Goal: Transaction & Acquisition: Purchase product/service

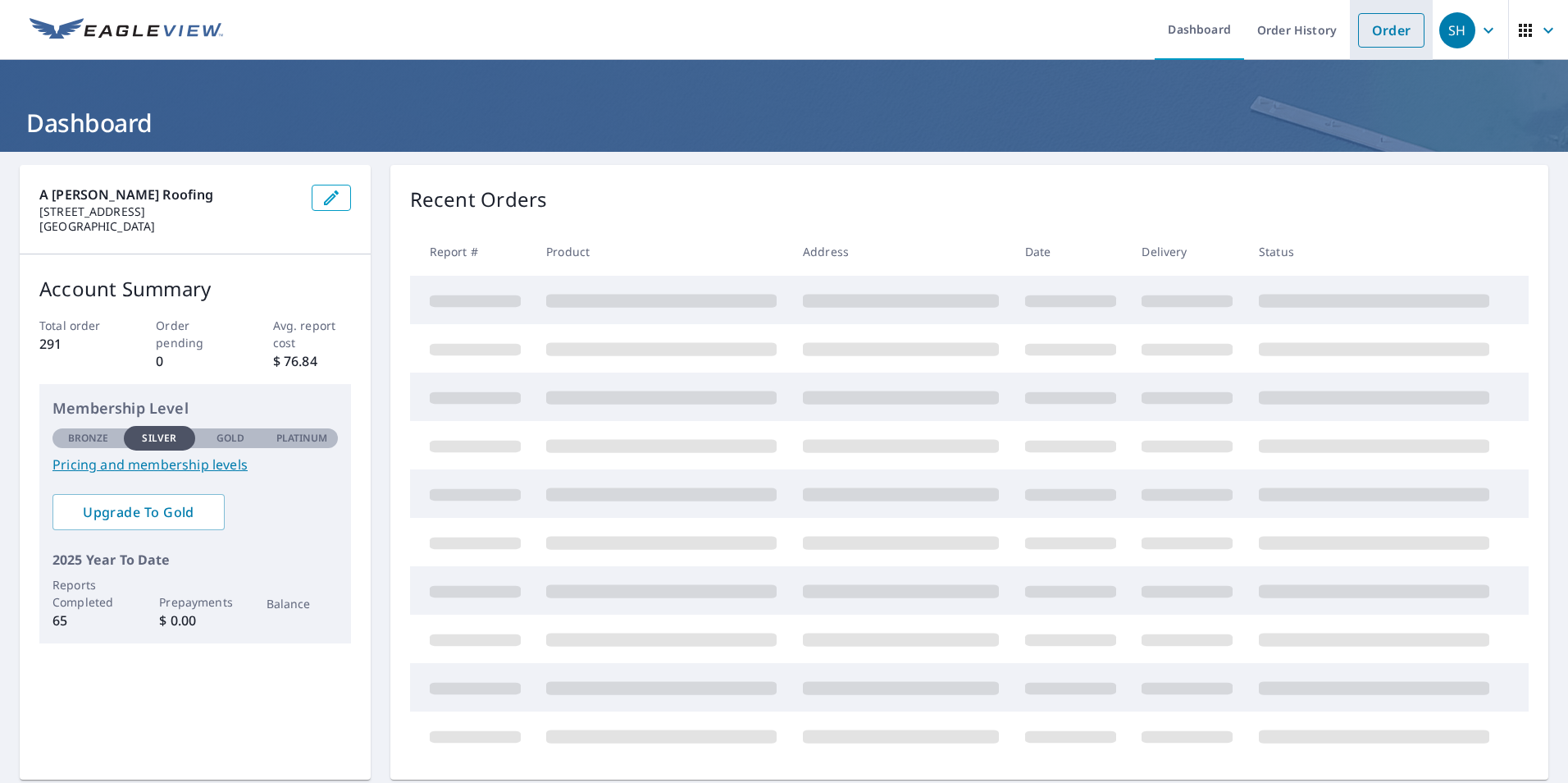
click at [1368, 27] on link "Order" at bounding box center [1391, 29] width 67 height 34
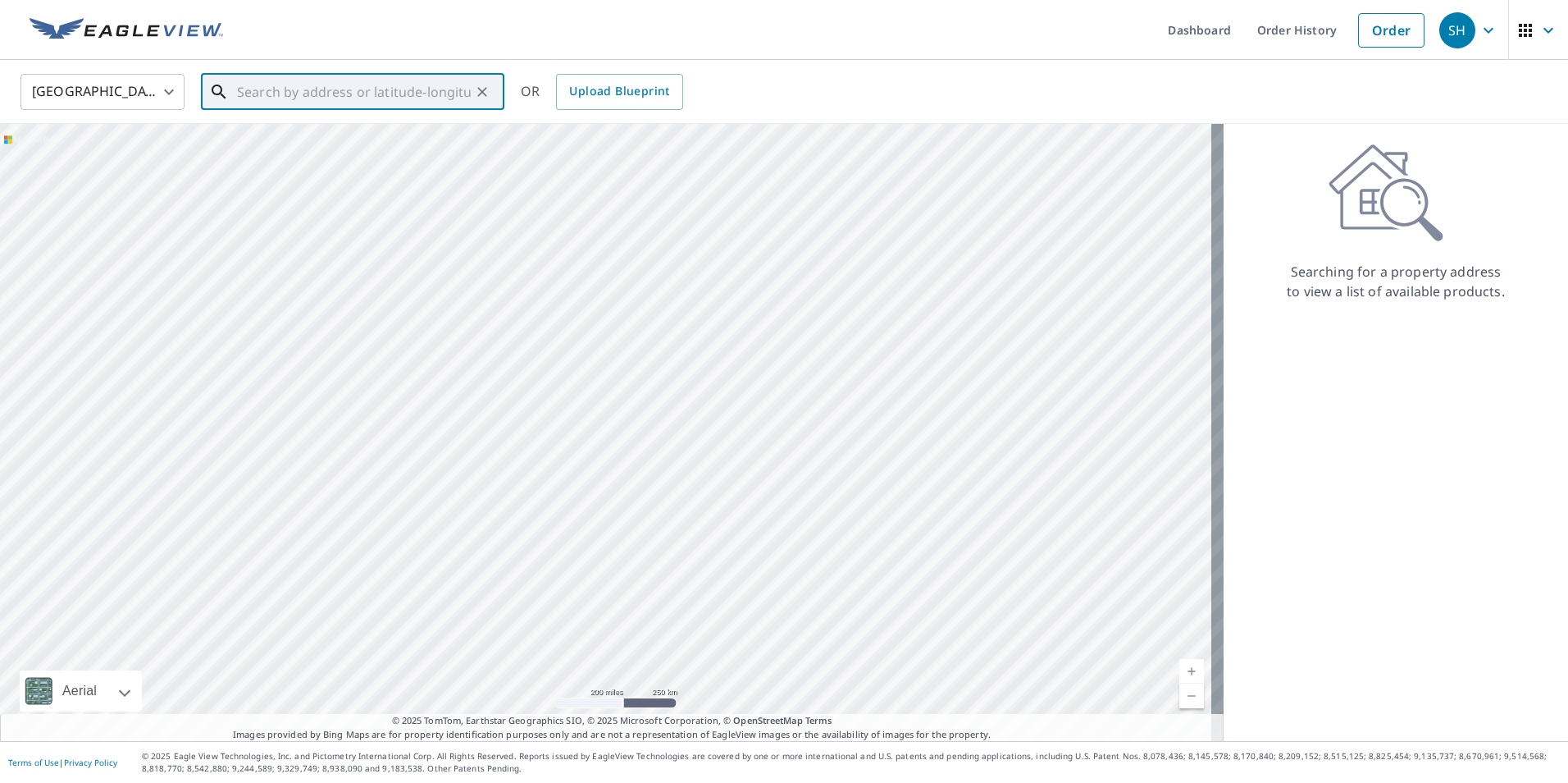
click at [356, 103] on input "text" at bounding box center [354, 91] width 234 height 46
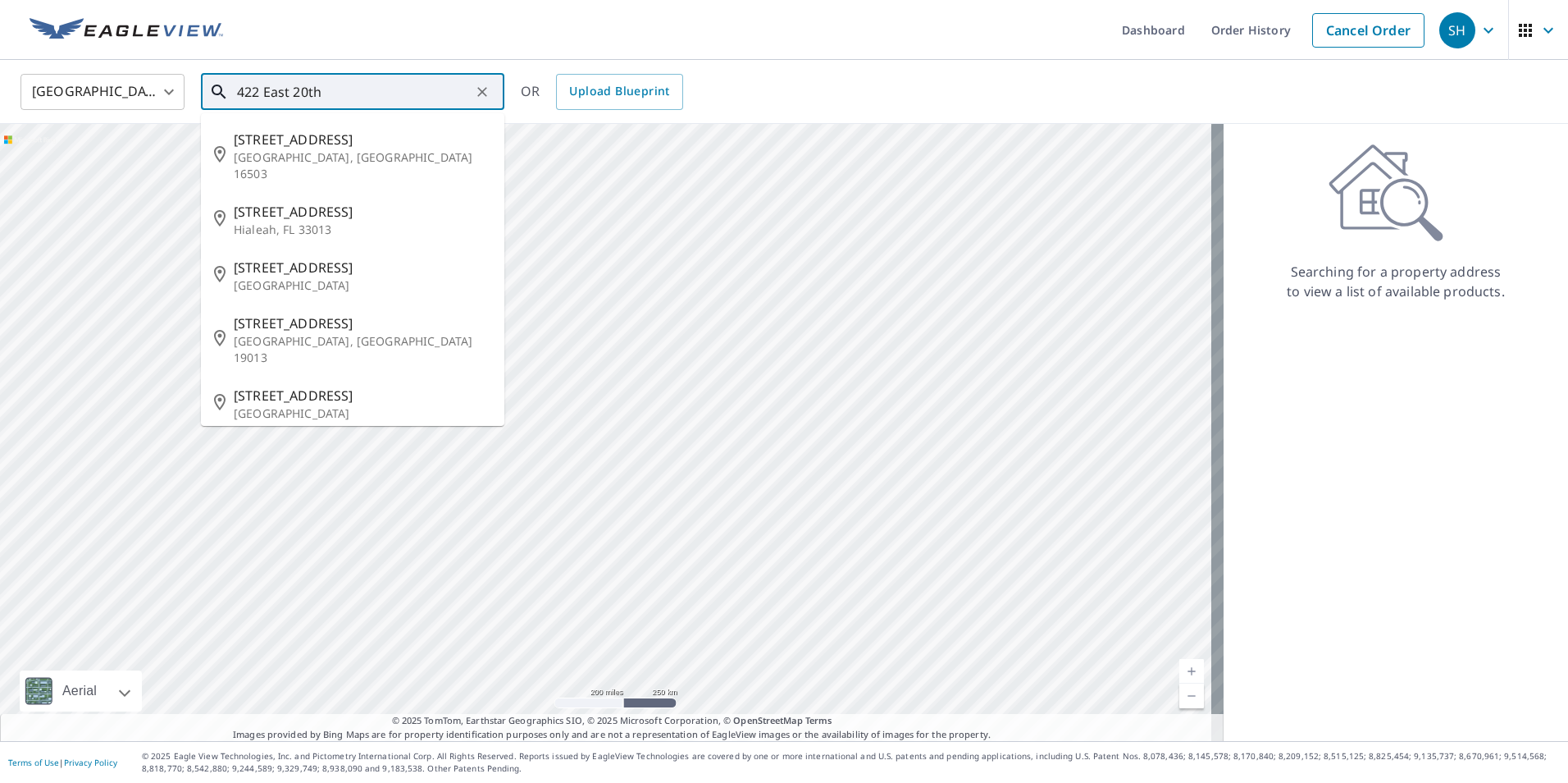
click at [258, 90] on input "422 East 20th" at bounding box center [354, 91] width 234 height 46
click at [361, 90] on input "422-426 East 20th" at bounding box center [354, 91] width 234 height 46
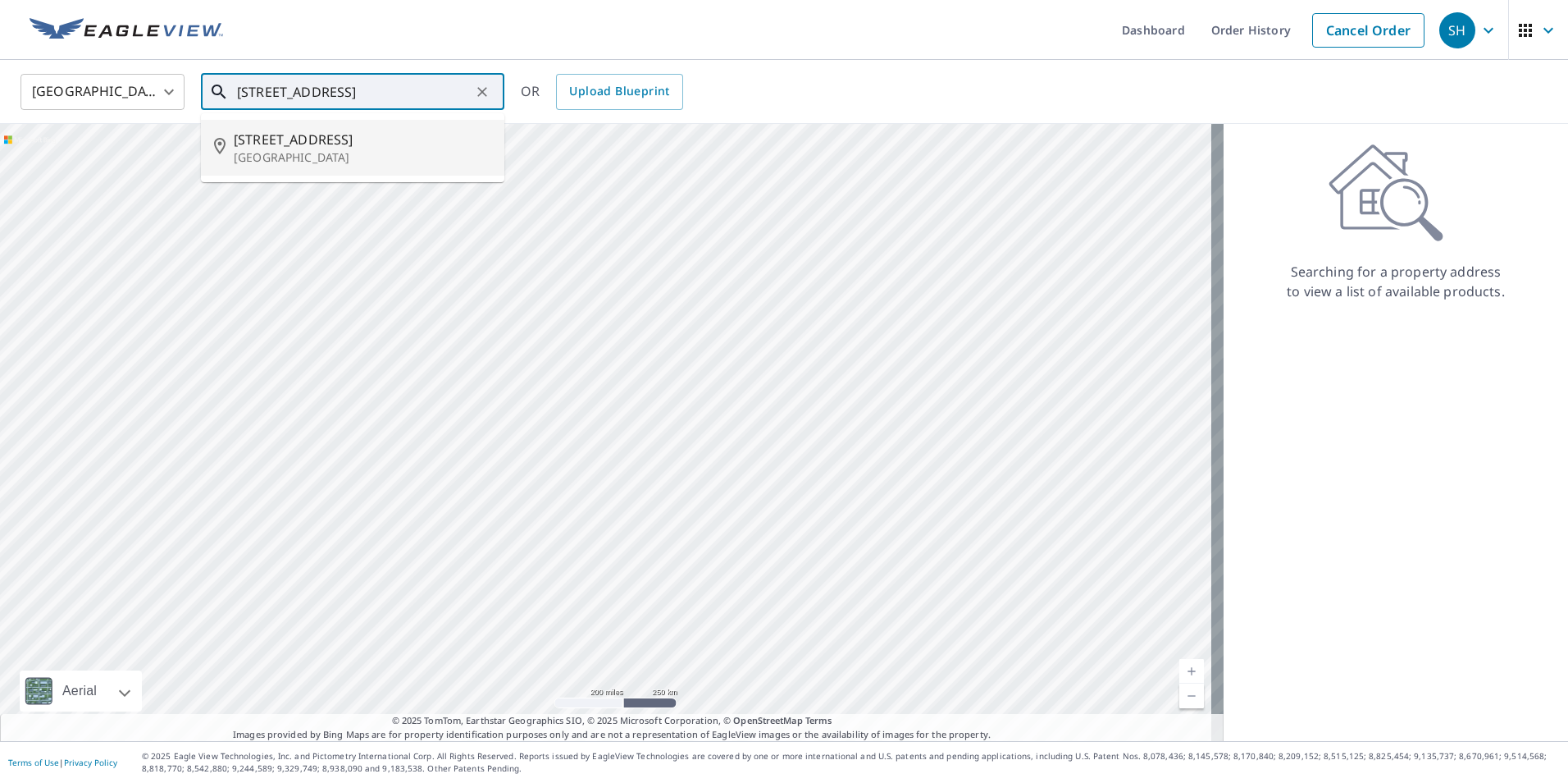
click at [275, 154] on p "[GEOGRAPHIC_DATA]" at bounding box center [362, 157] width 258 height 17
type input "[STREET_ADDRESS]"
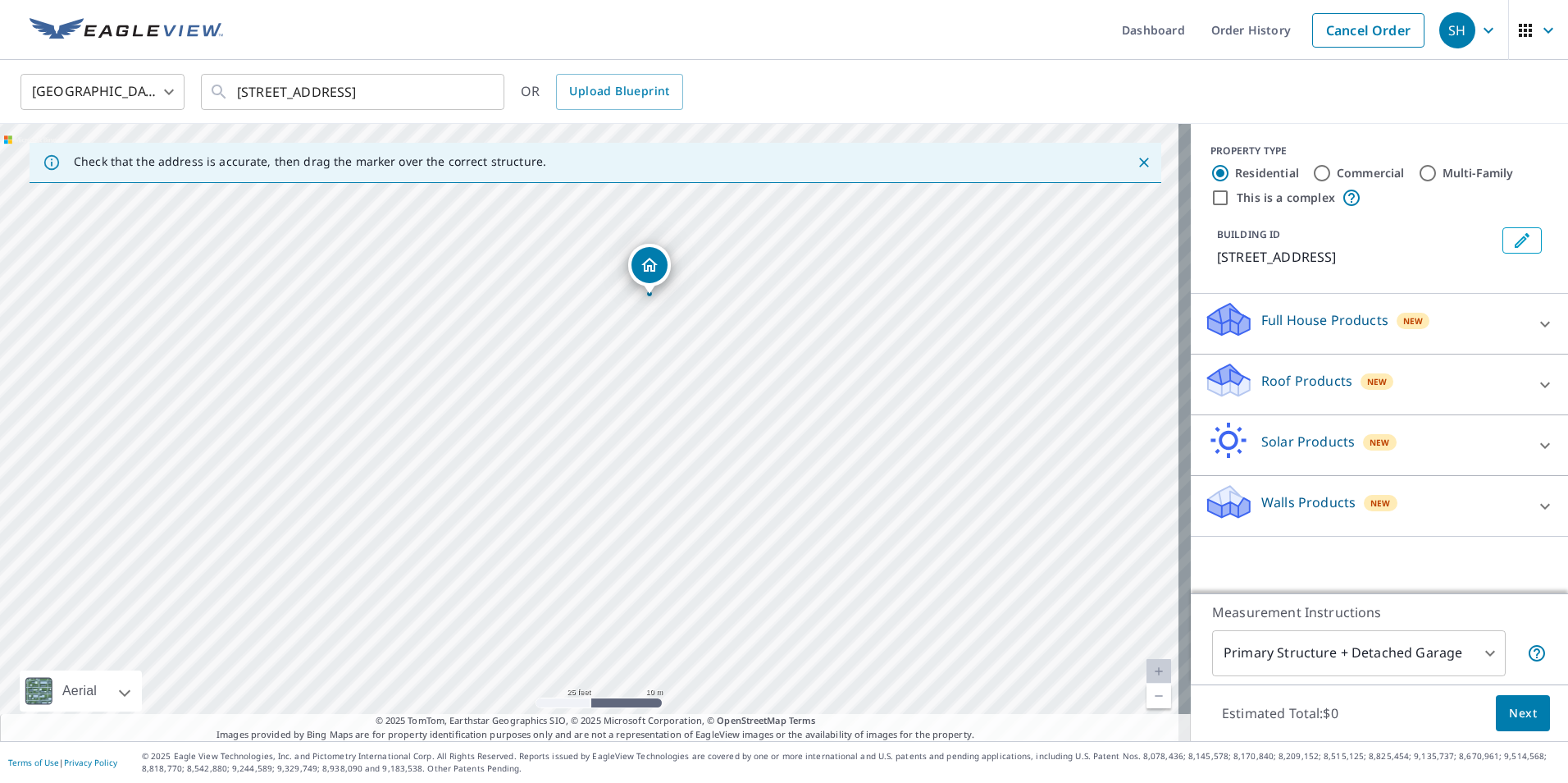
drag, startPoint x: 604, startPoint y: 426, endPoint x: 587, endPoint y: 580, distance: 154.9
click at [587, 580] on div "[STREET_ADDRESS]" at bounding box center [595, 432] width 1191 height 617
drag, startPoint x: 650, startPoint y: 271, endPoint x: 622, endPoint y: 274, distance: 28.2
drag, startPoint x: 593, startPoint y: 411, endPoint x: 641, endPoint y: 491, distance: 93.3
click at [1242, 383] on div "Roof Products New" at bounding box center [1364, 384] width 321 height 47
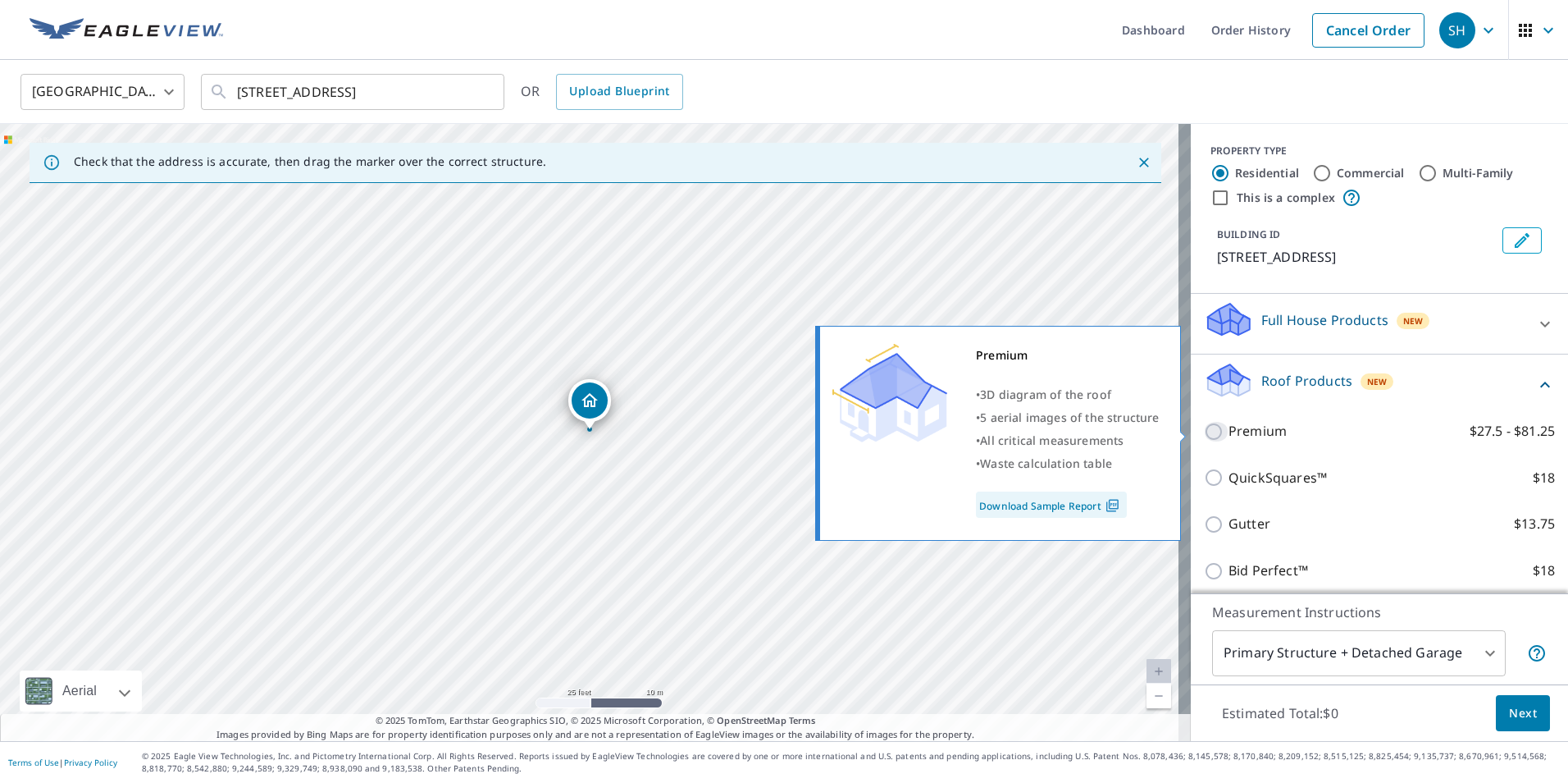
click at [1204, 434] on input "Premium $27.5 - $81.25" at bounding box center [1215, 431] width 24 height 20
checkbox input "true"
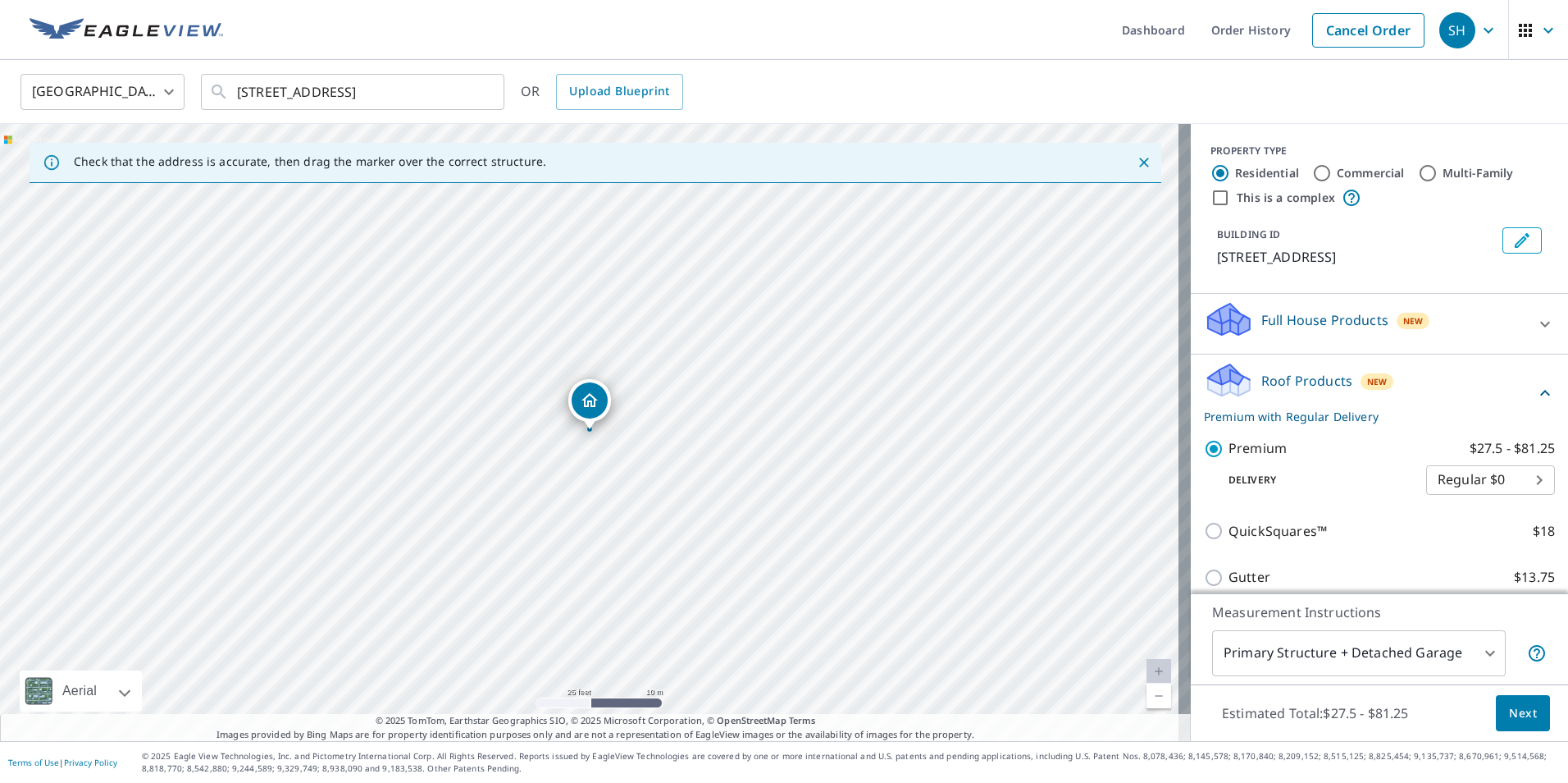
click at [1473, 656] on body "SH SH Dashboard Order History Cancel Order SH [GEOGRAPHIC_DATA] US ​ [STREET_AD…" at bounding box center [784, 391] width 1568 height 783
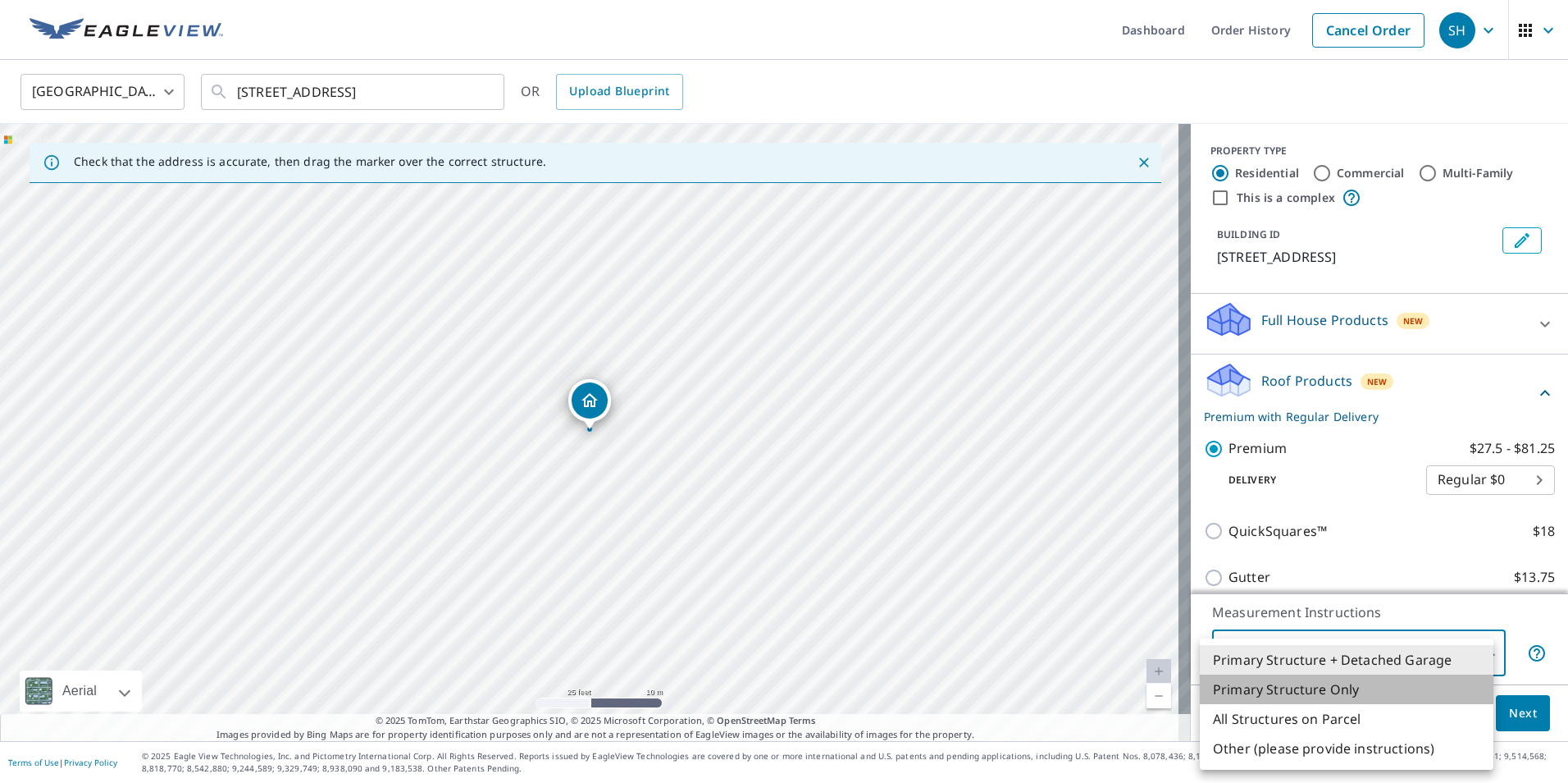
click at [1353, 700] on li "Primary Structure Only" at bounding box center [1347, 689] width 294 height 29
type input "2"
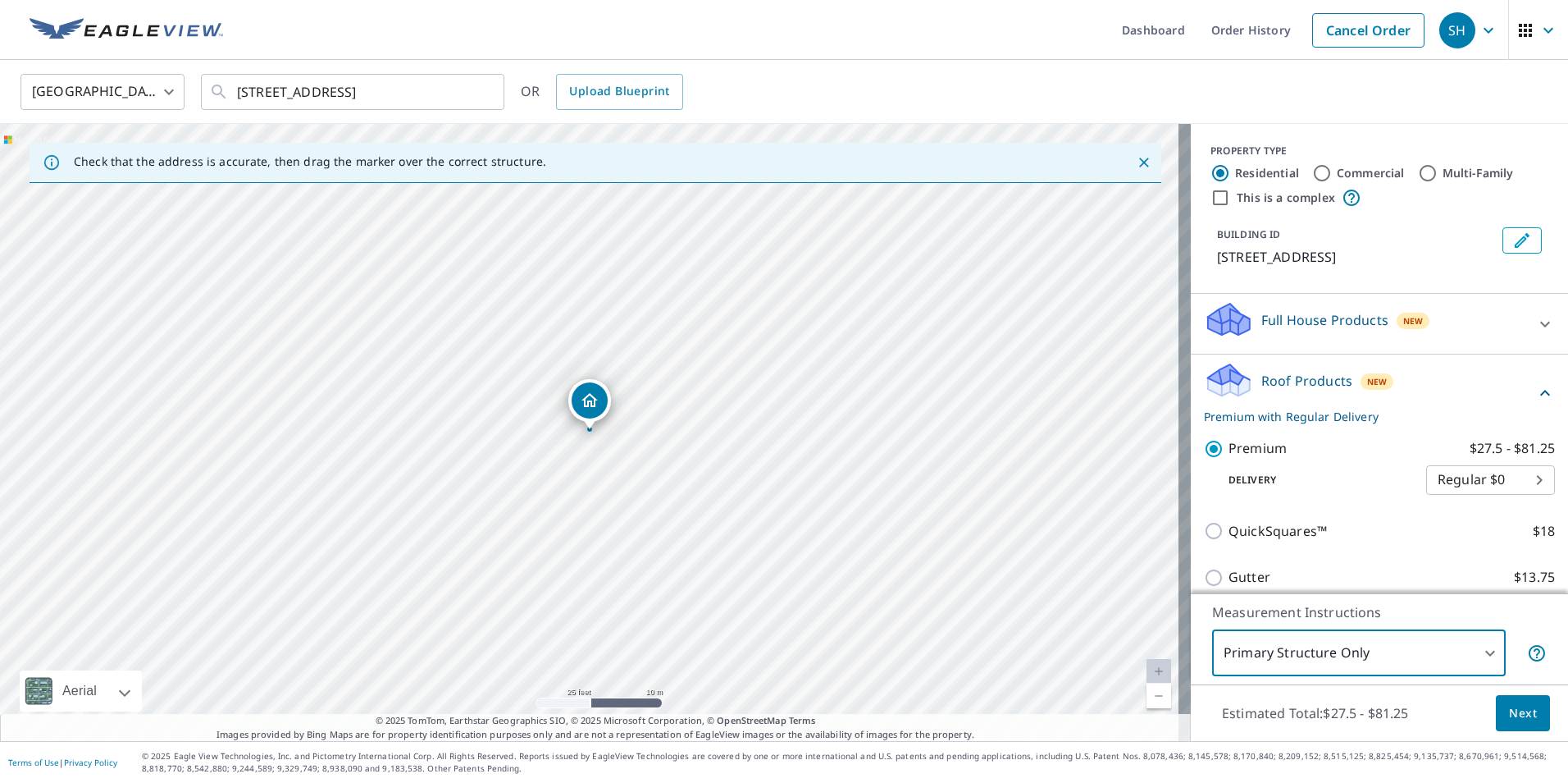
click at [1509, 714] on span "Next" at bounding box center [1522, 712] width 27 height 21
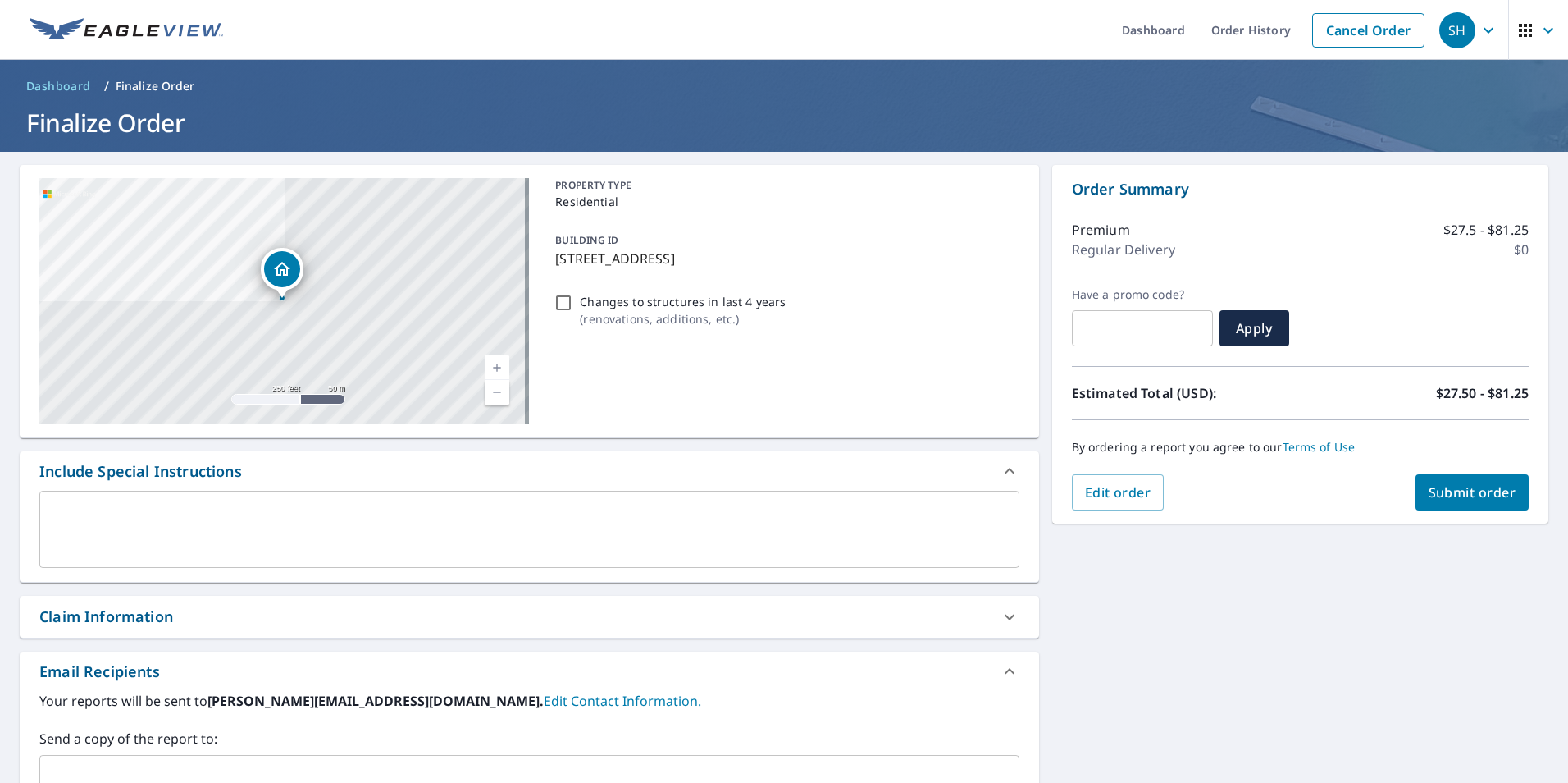
click at [207, 508] on textarea at bounding box center [529, 530] width 957 height 47
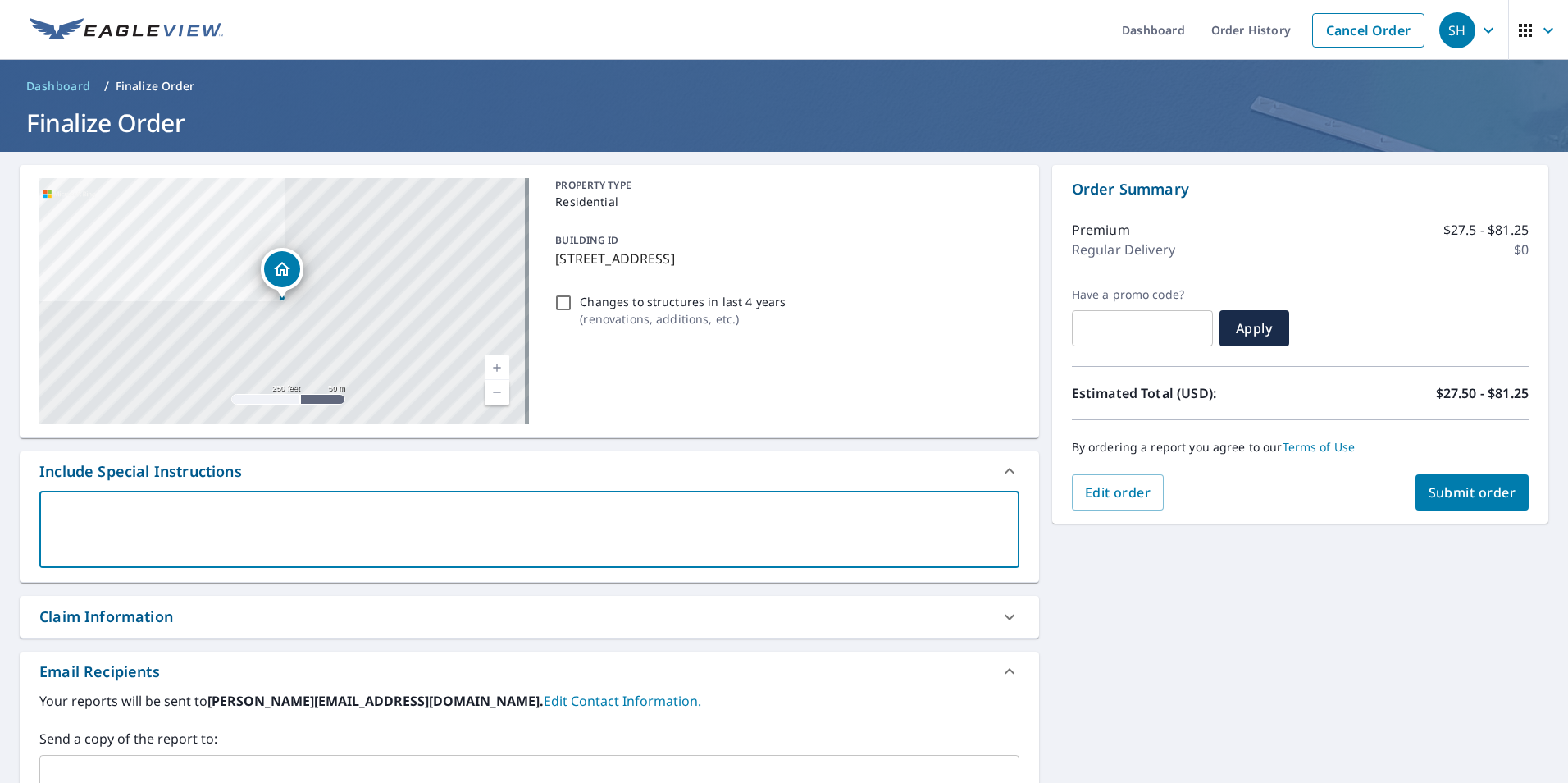
type textarea "p"
type textarea "x"
type textarea "pl"
type textarea "x"
type textarea "ple"
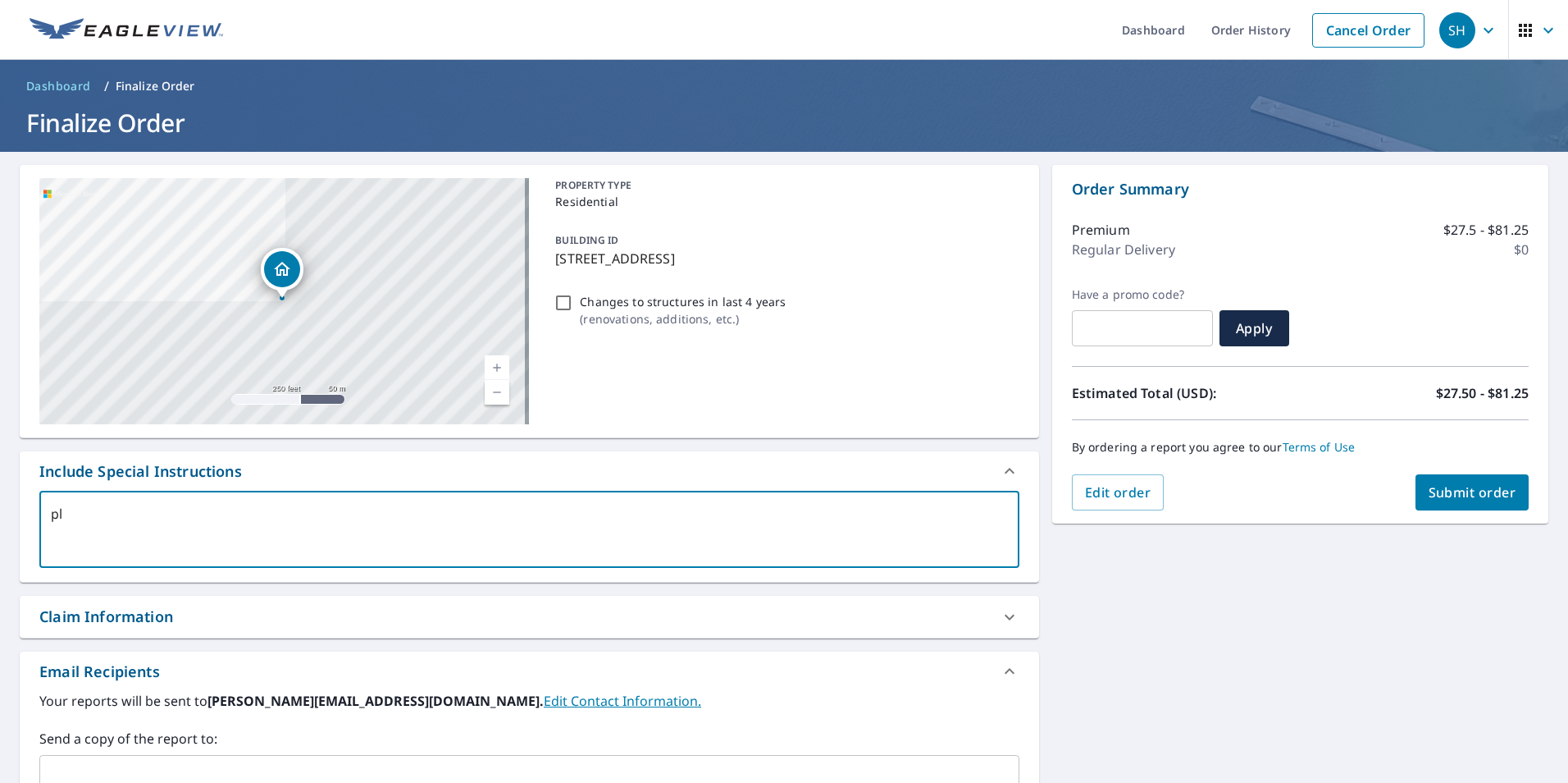
type textarea "x"
type textarea "plea"
type textarea "x"
type textarea "pleas"
type textarea "x"
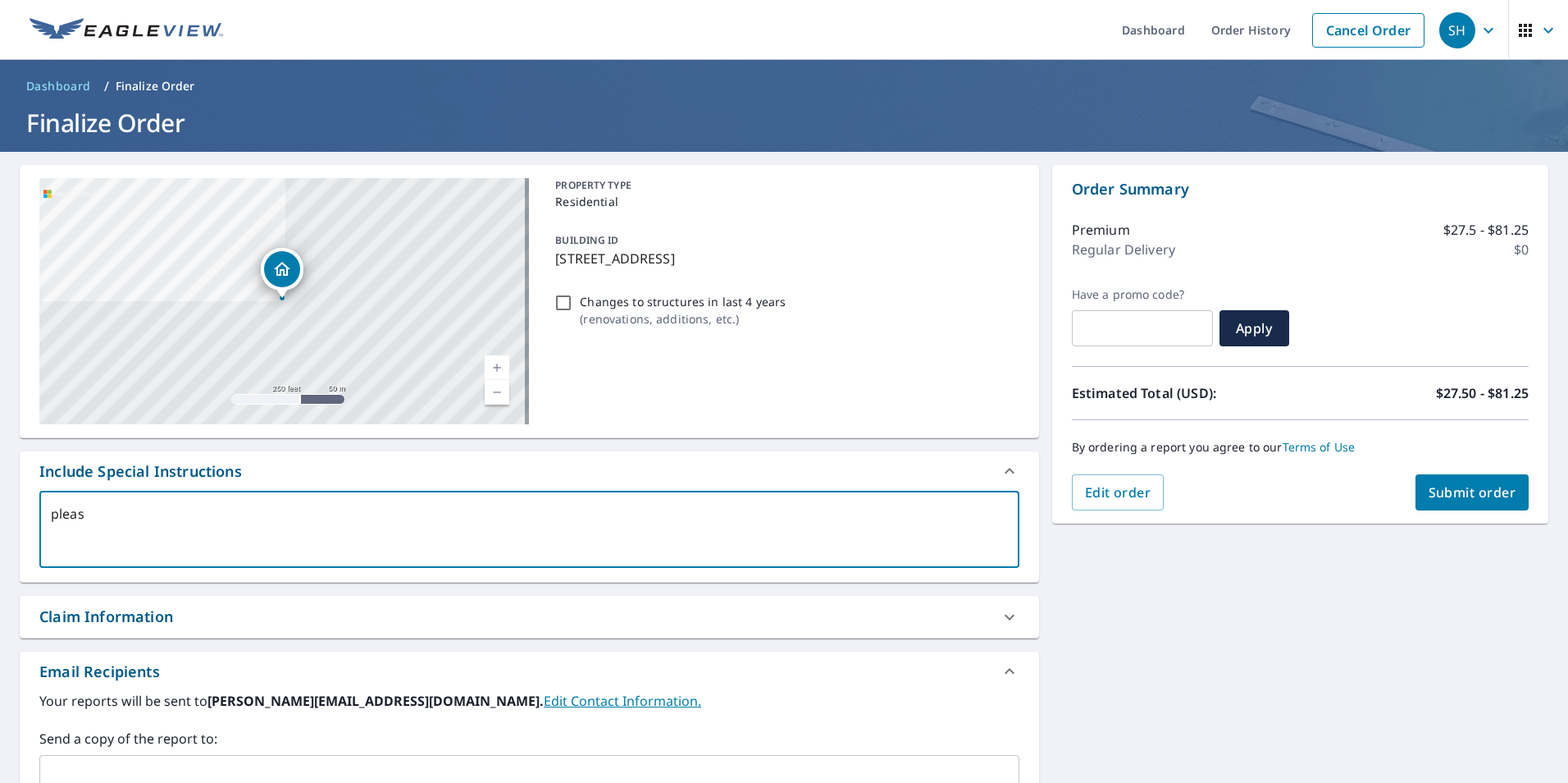
type textarea "please"
type textarea "x"
type textarea "please"
type textarea "x"
type textarea "please m"
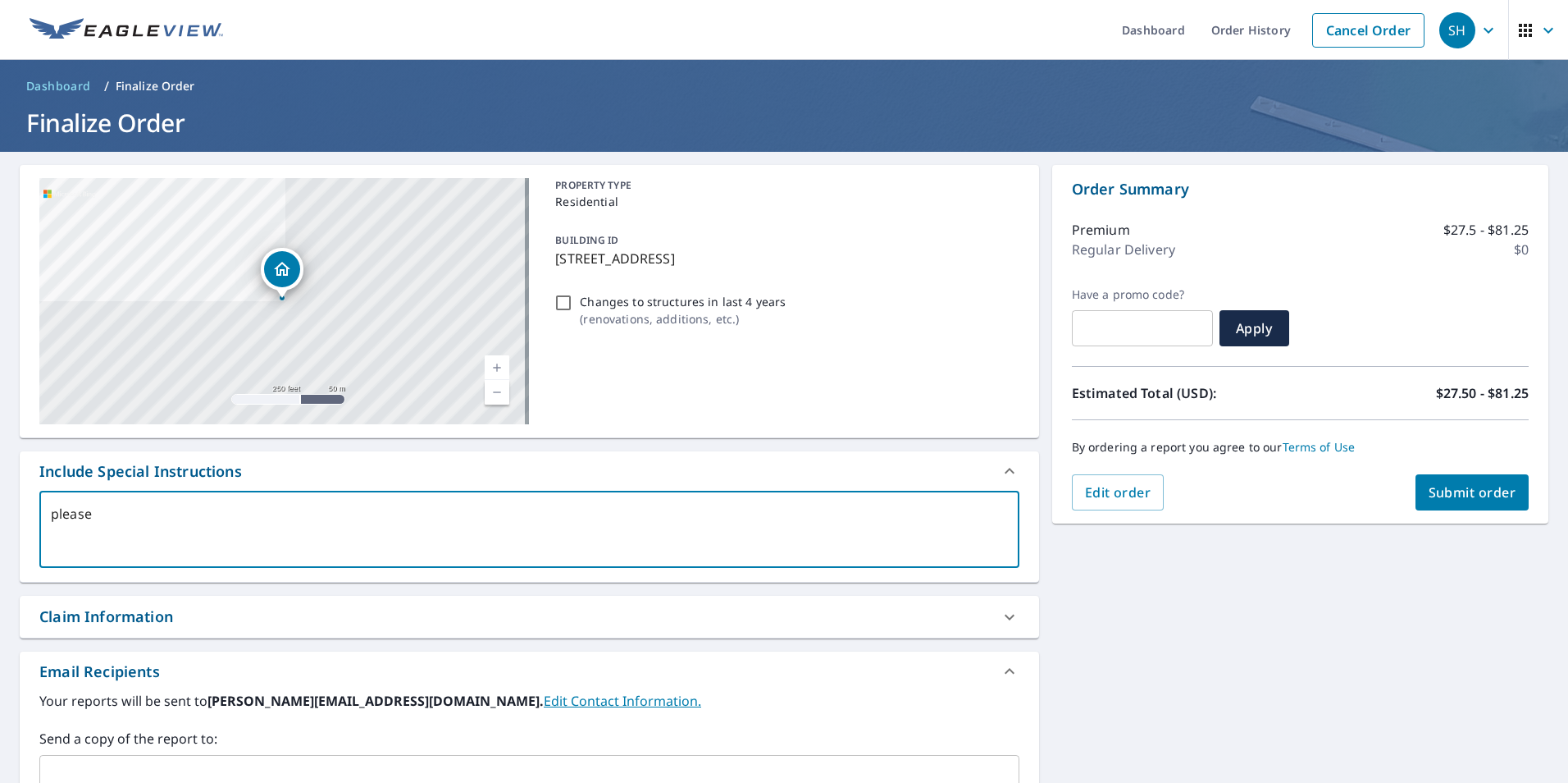
type textarea "x"
type textarea "please me"
type textarea "x"
type textarea "please mea"
type textarea "x"
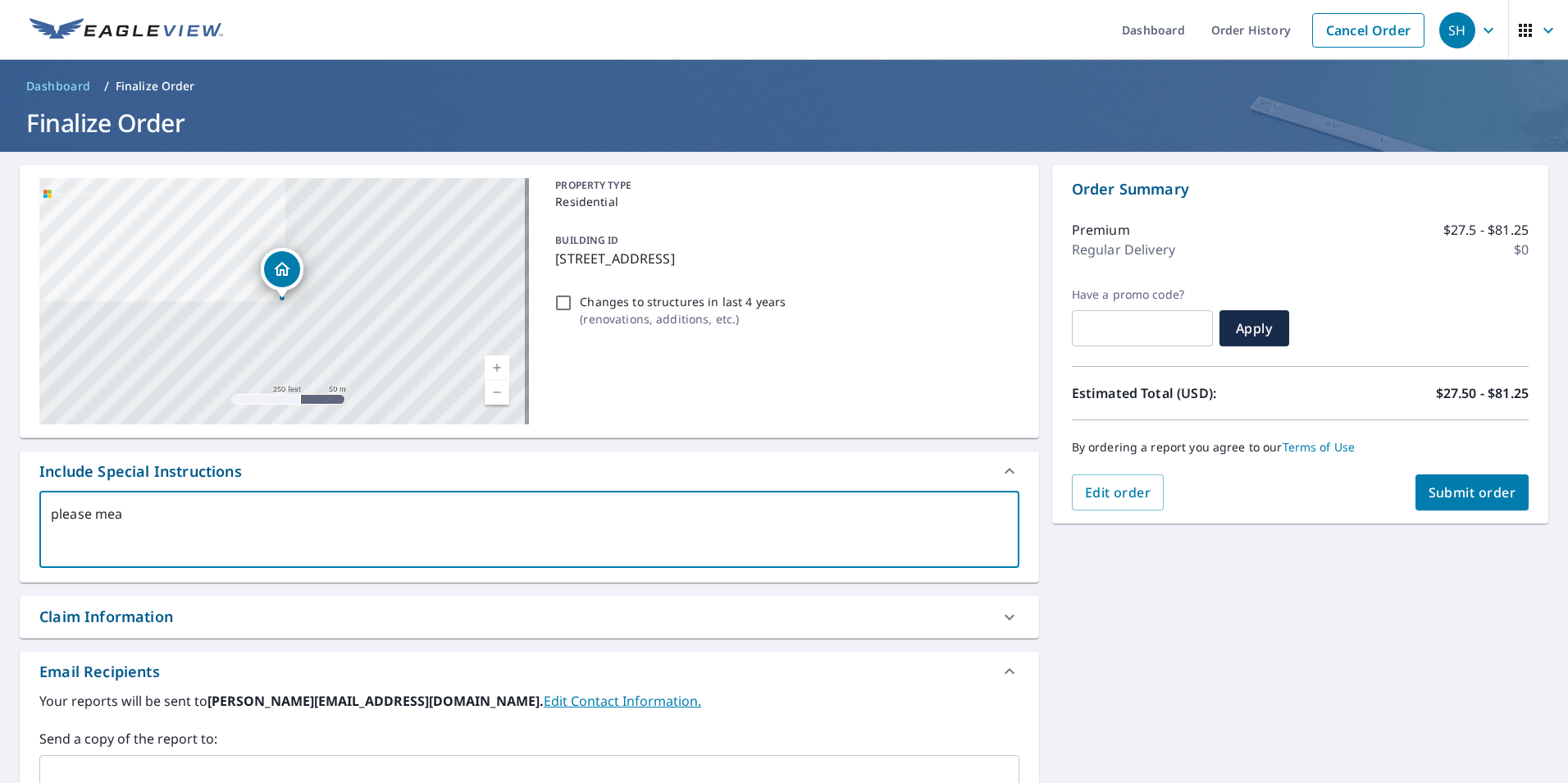
type textarea "please meas"
type textarea "x"
type textarea "please measu"
type textarea "x"
type textarea "please measur"
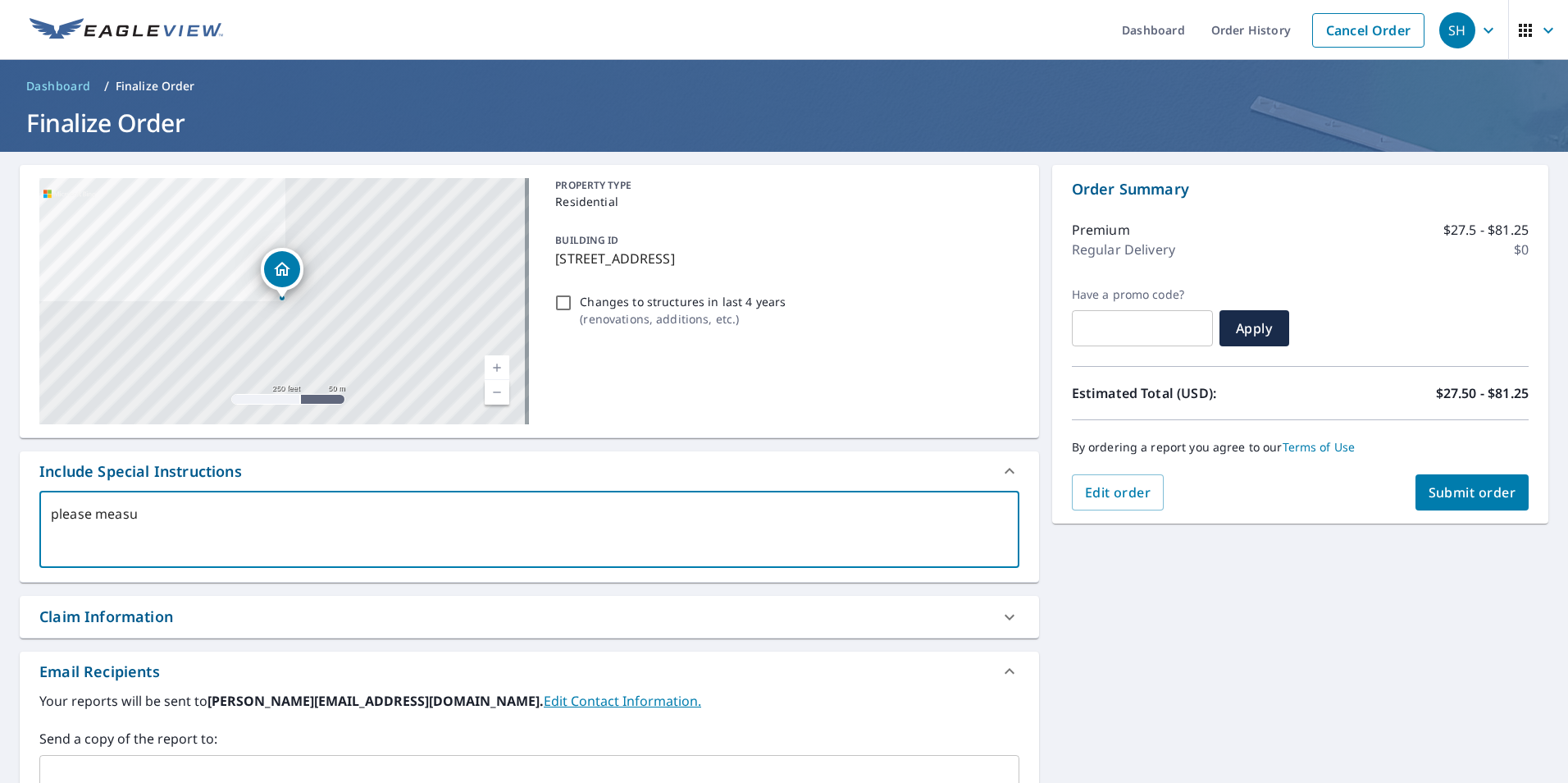
type textarea "x"
type textarea "please measure"
type textarea "x"
type textarea "please measure"
type textarea "x"
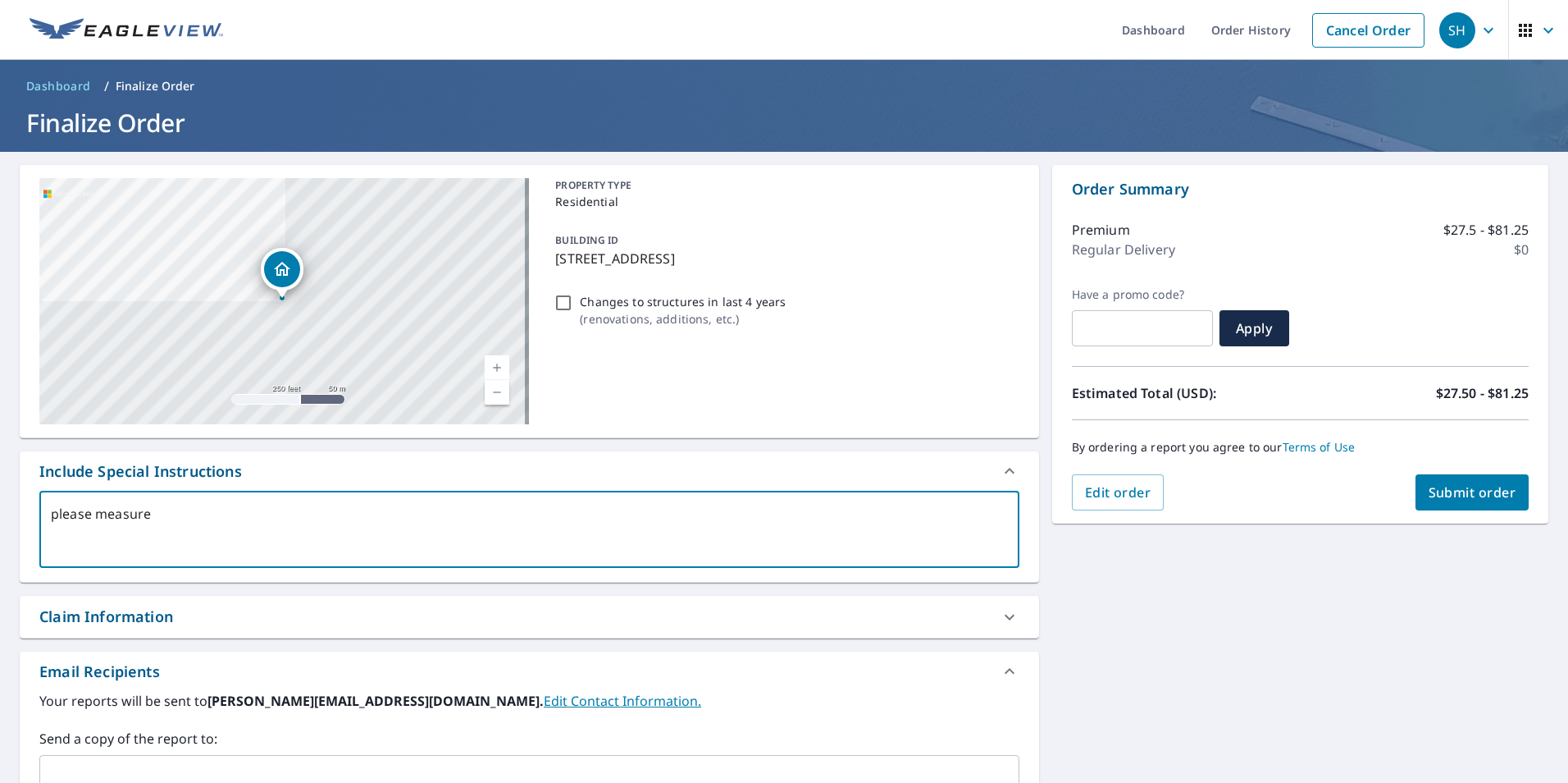
type textarea "please measure t"
type textarea "x"
type textarea "please measure th"
type textarea "x"
type textarea "please measure the"
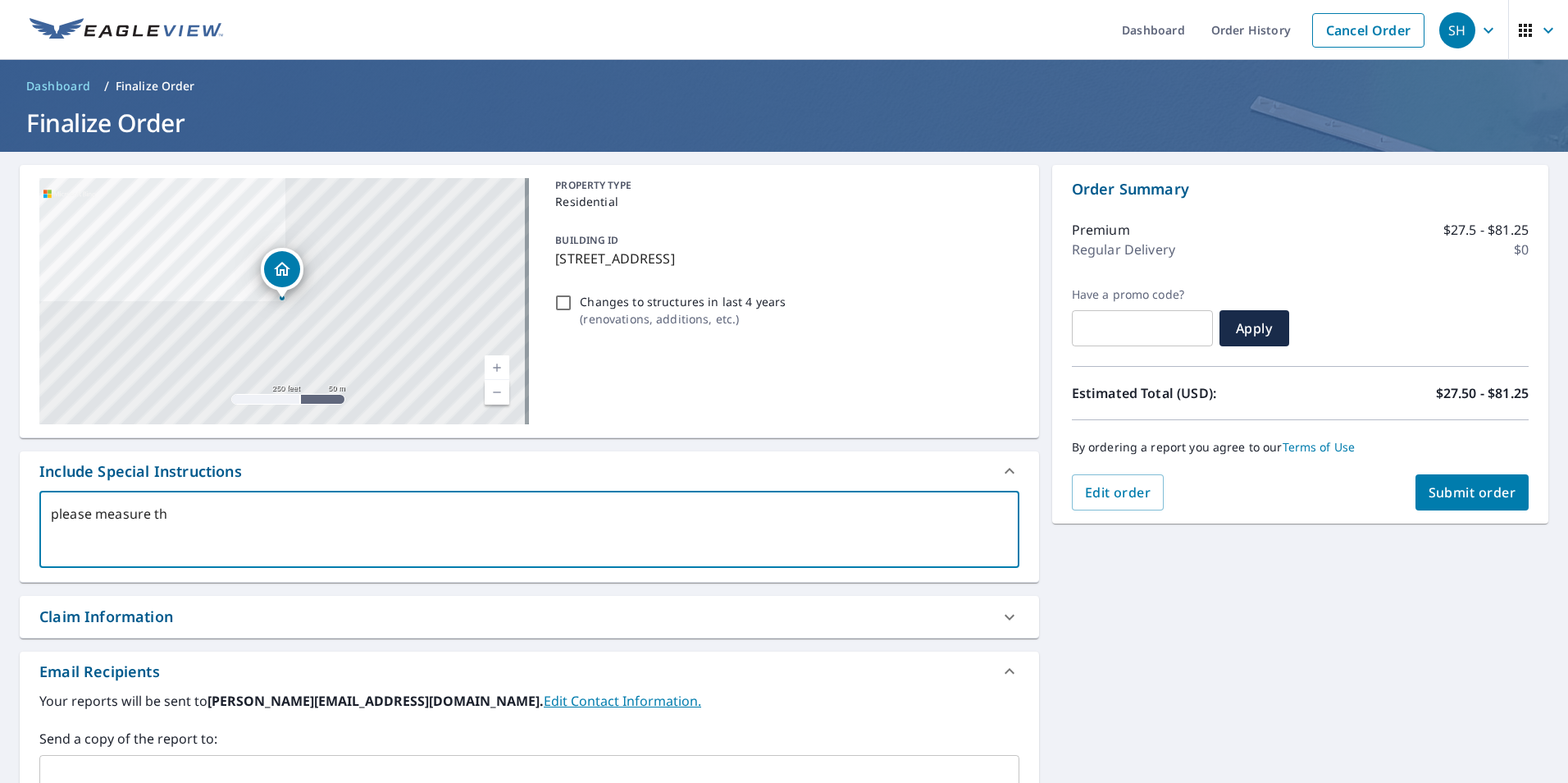
type textarea "x"
type textarea "please measure the"
type textarea "x"
type textarea "please measure the w"
type textarea "x"
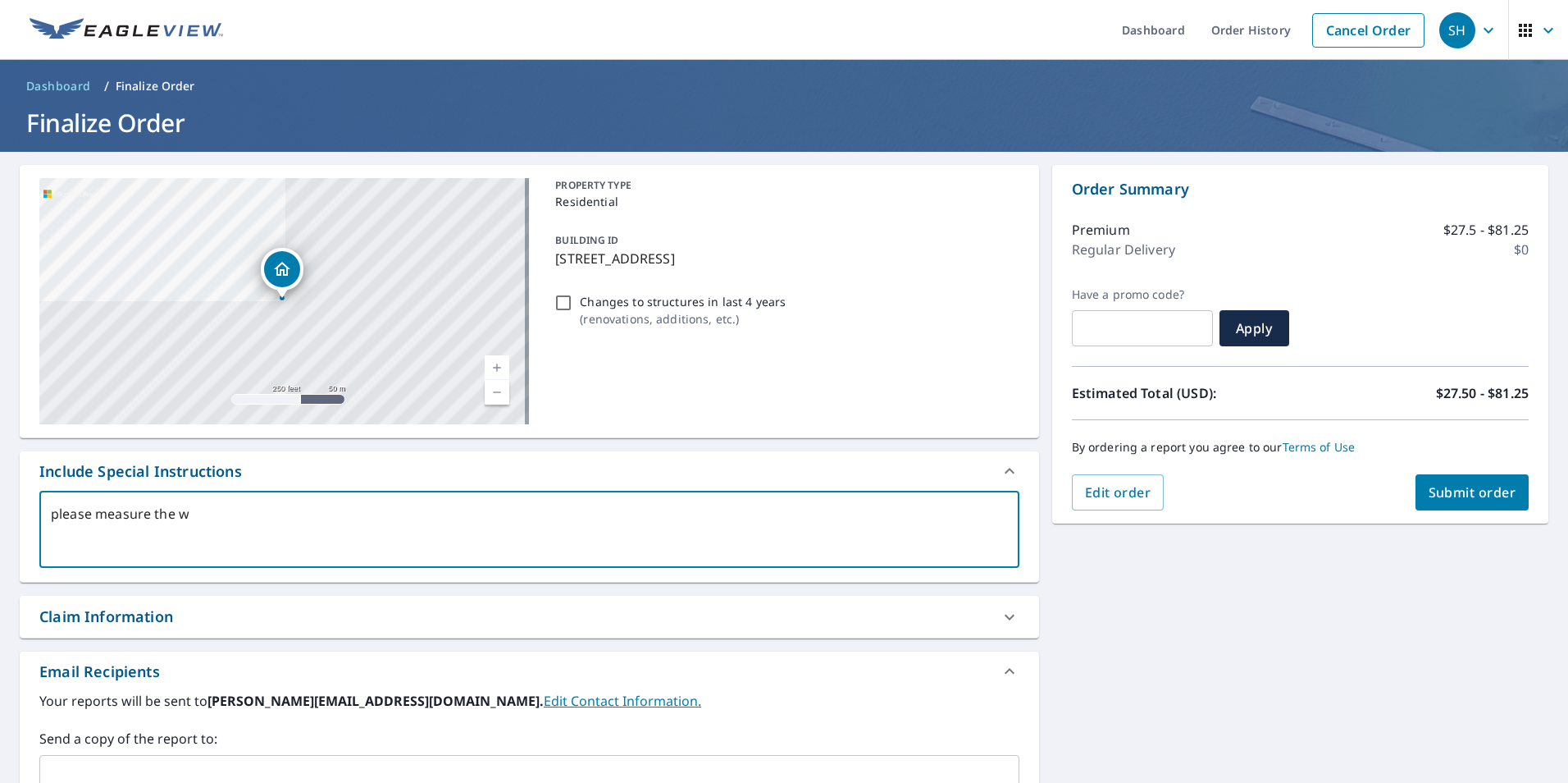
type textarea "please measure the wh"
type textarea "x"
type textarea "please measure the who"
type textarea "x"
type textarea "please measure the whol"
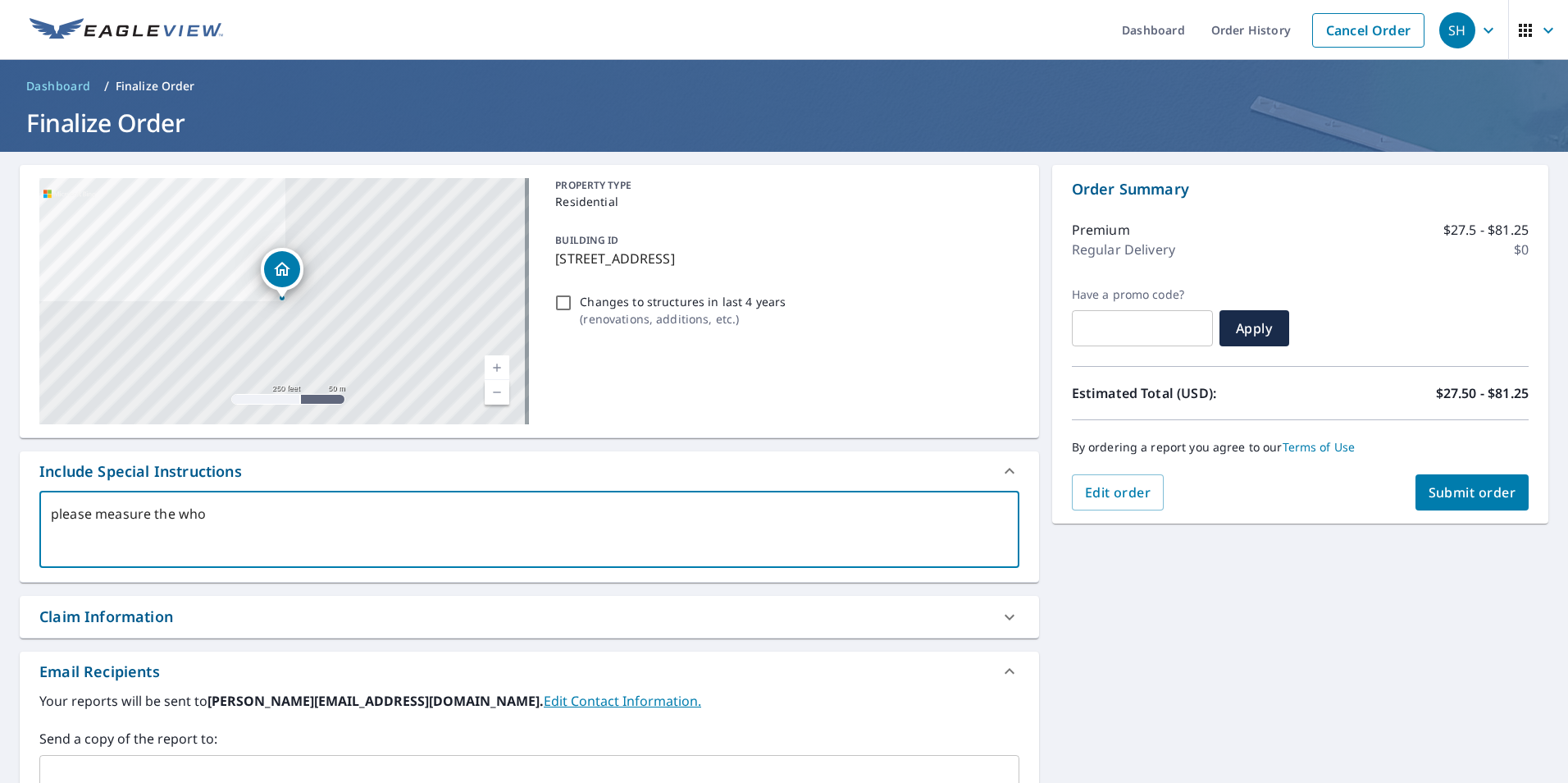
type textarea "x"
type textarea "please measure the whole"
type textarea "x"
type textarea "please measure the whole"
type textarea "x"
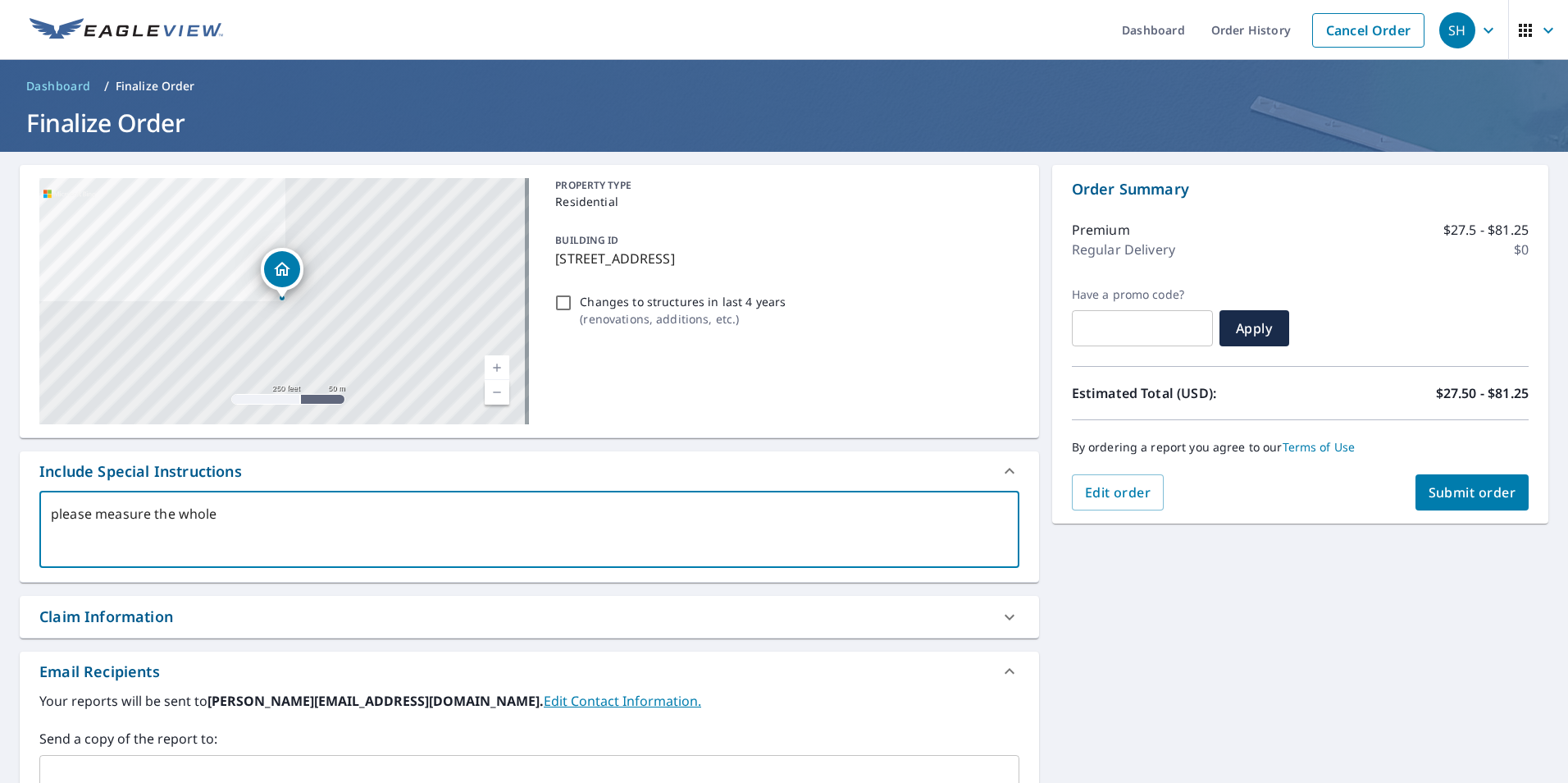
type textarea "please measure the whole b"
type textarea "x"
type textarea "please measure the whole bu"
type textarea "x"
type textarea "please measure the whole [PERSON_NAME]"
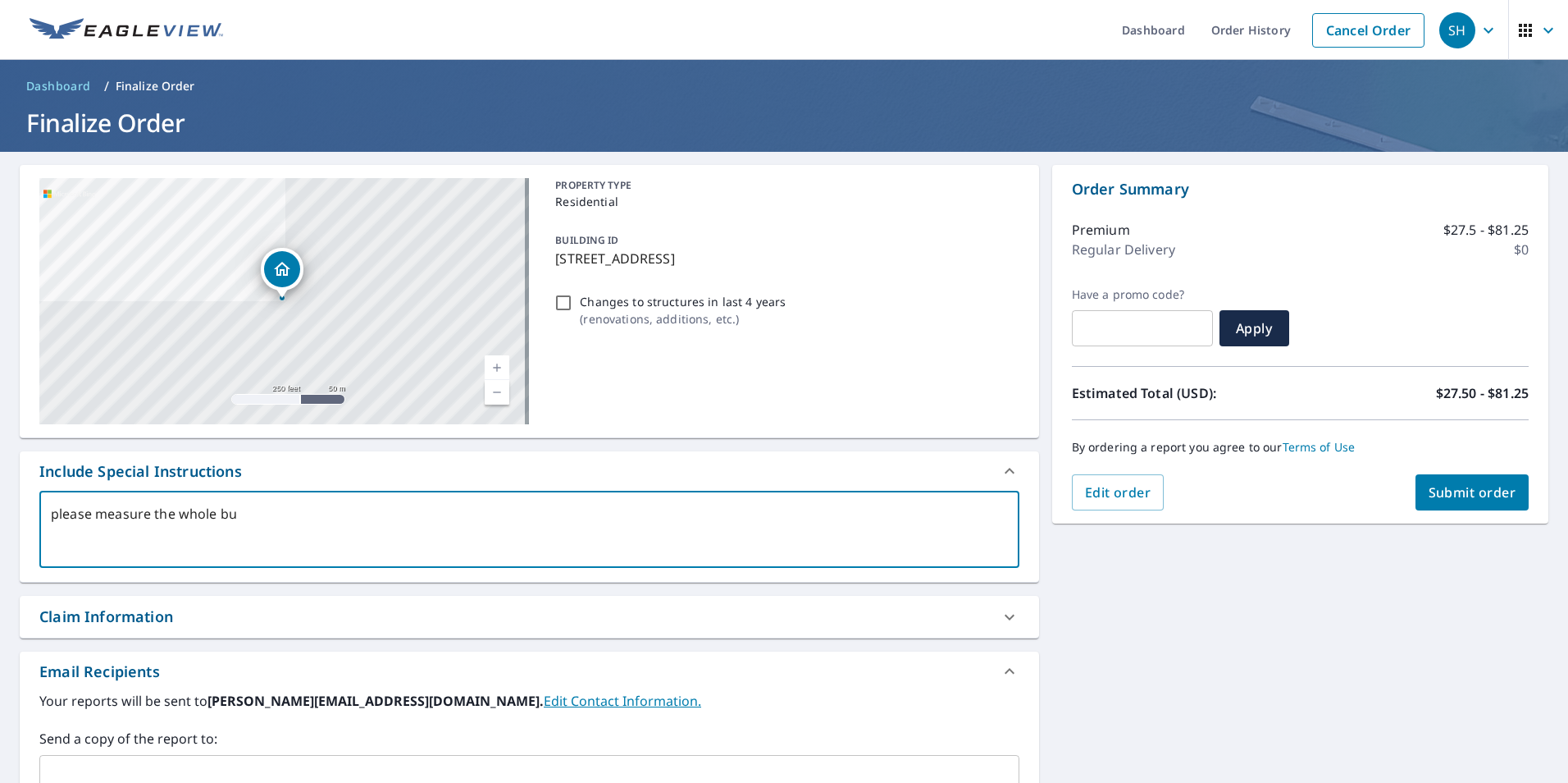
type textarea "x"
type textarea "please measure the whole buil"
type textarea "x"
type textarea "please measure the whole build"
type textarea "x"
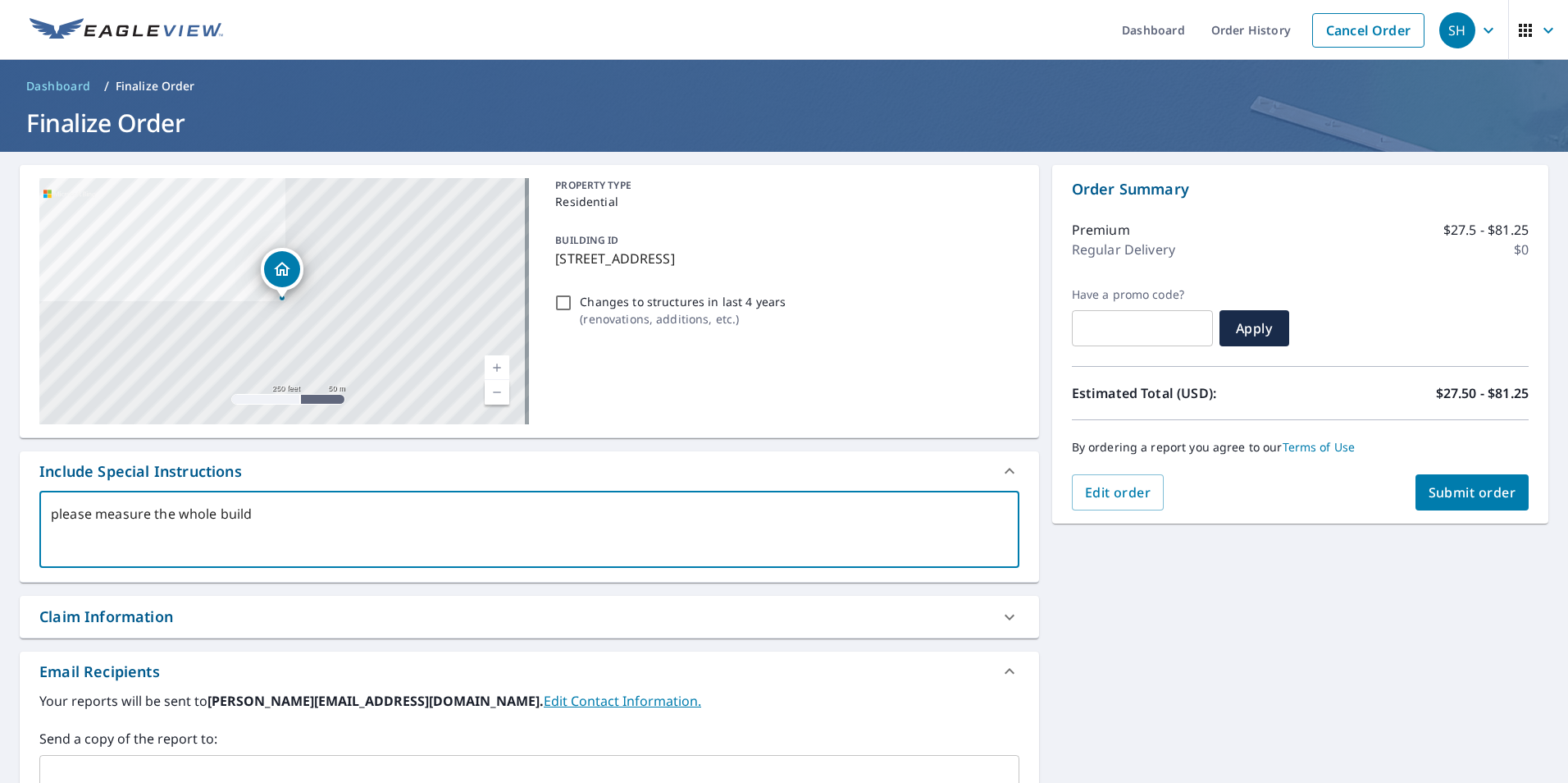
type textarea "please measure the whole buildi"
type textarea "x"
type textarea "please measure the whole buildin"
type textarea "x"
type textarea "please measure the whole building"
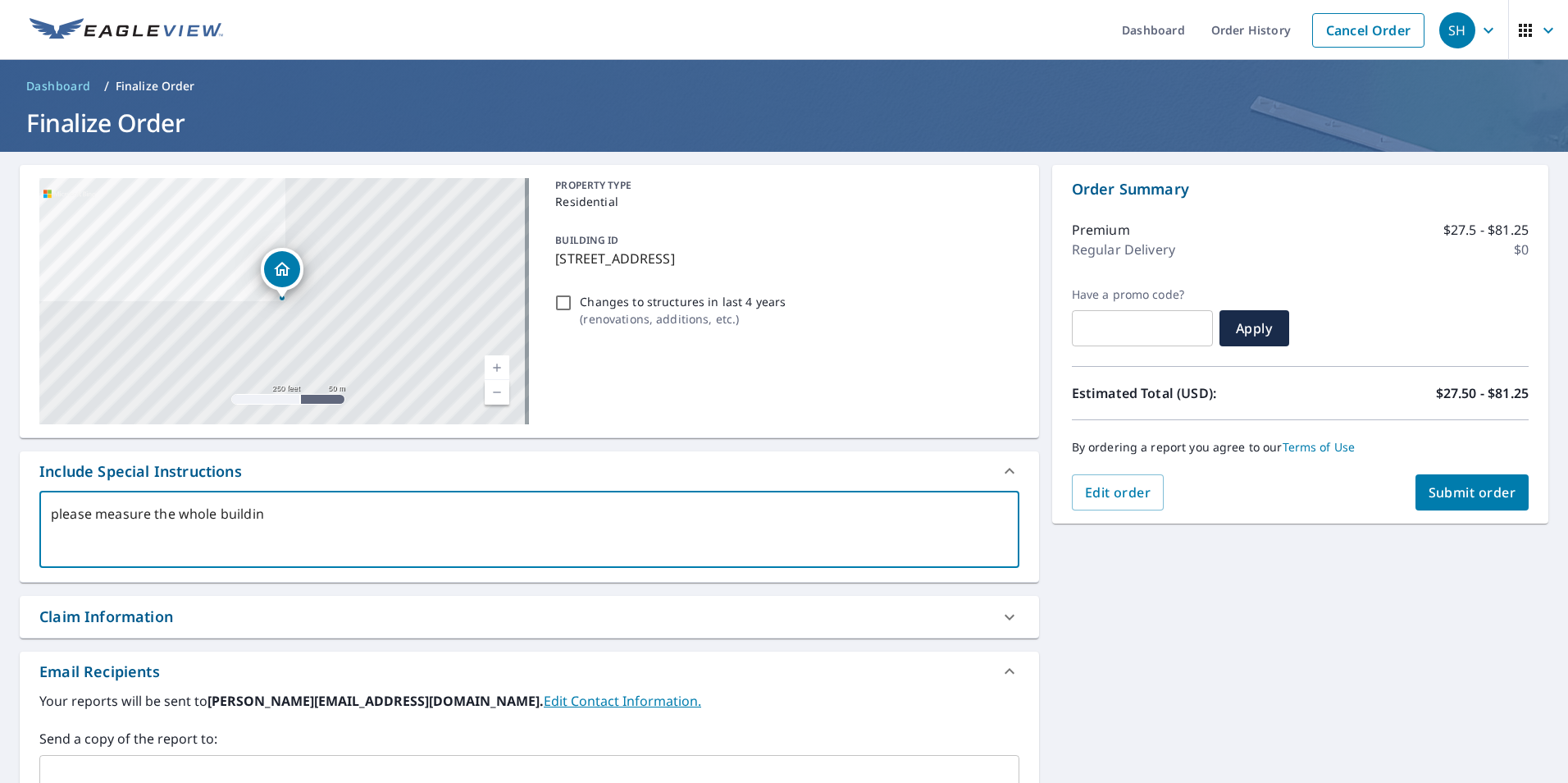
type textarea "x"
type textarea "please measure the whole building,"
type textarea "x"
type textarea "please measure the whole building,"
type textarea "x"
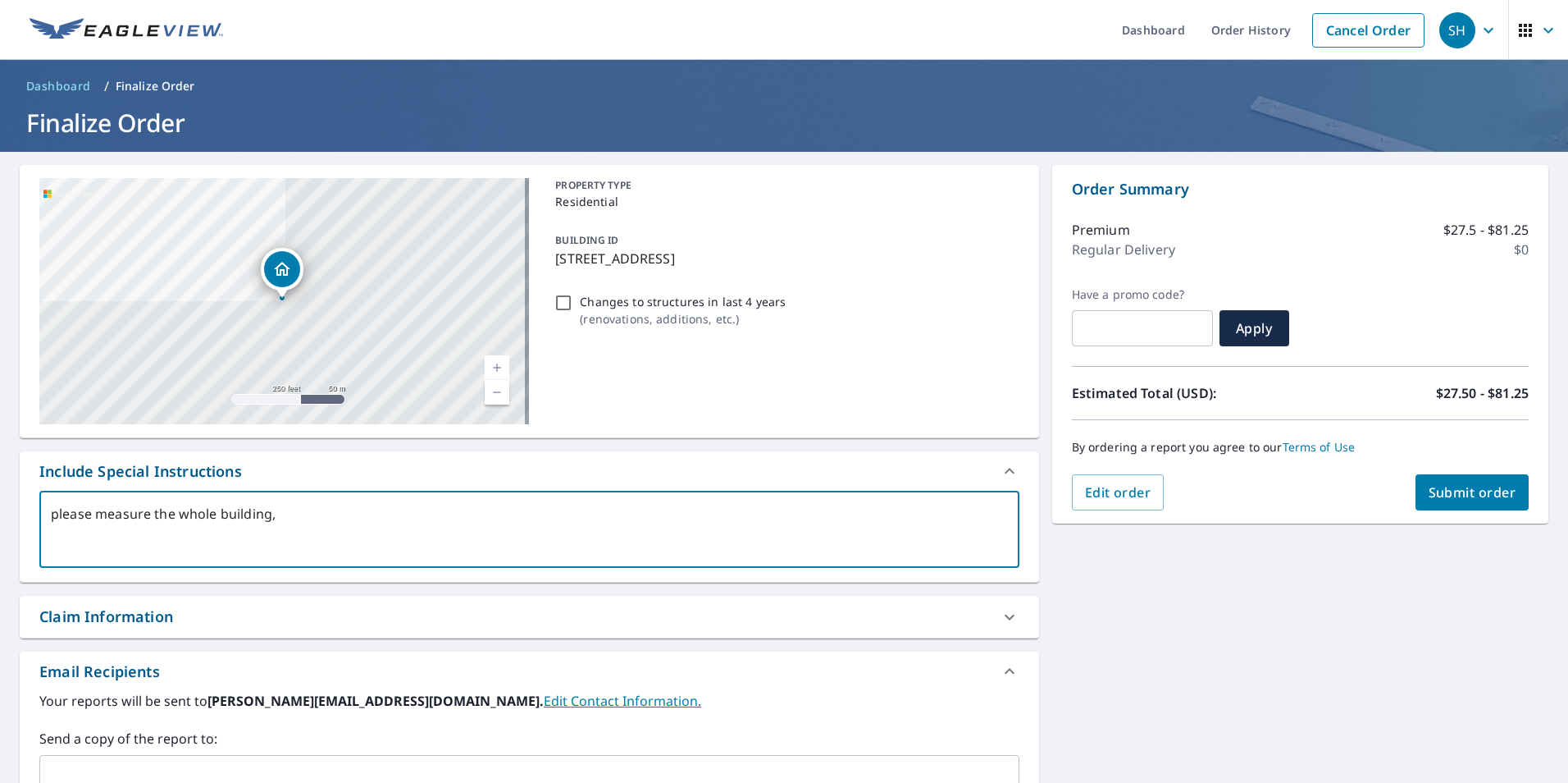
type textarea "please measure the whole building, t"
type textarea "x"
type textarea "please measure the whole building, th"
type textarea "x"
type textarea "please measure the whole building, tha"
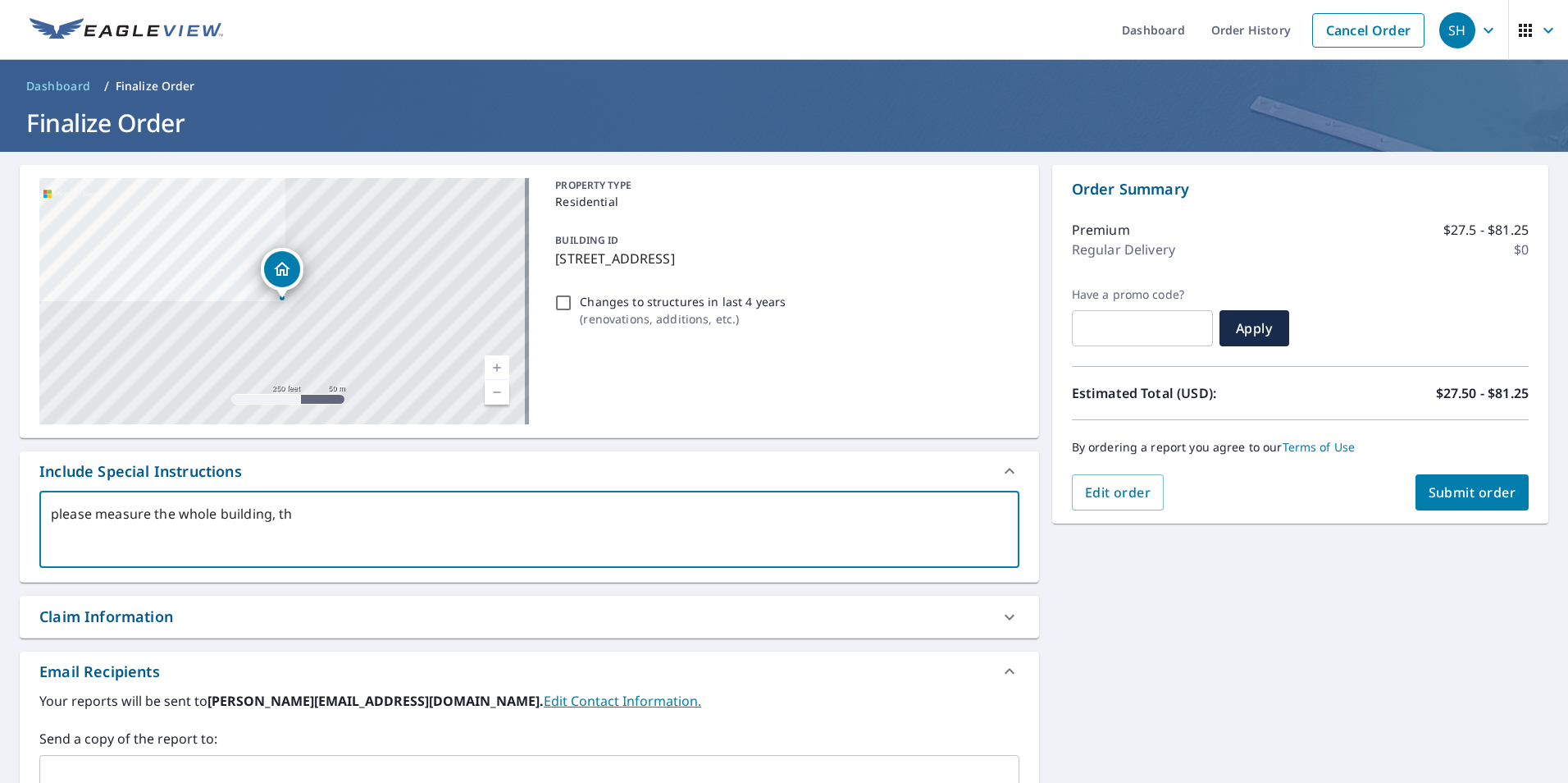
type textarea "x"
type textarea "please measure the whole building, than"
type textarea "x"
type textarea "please measure the whole building, thank"
type textarea "x"
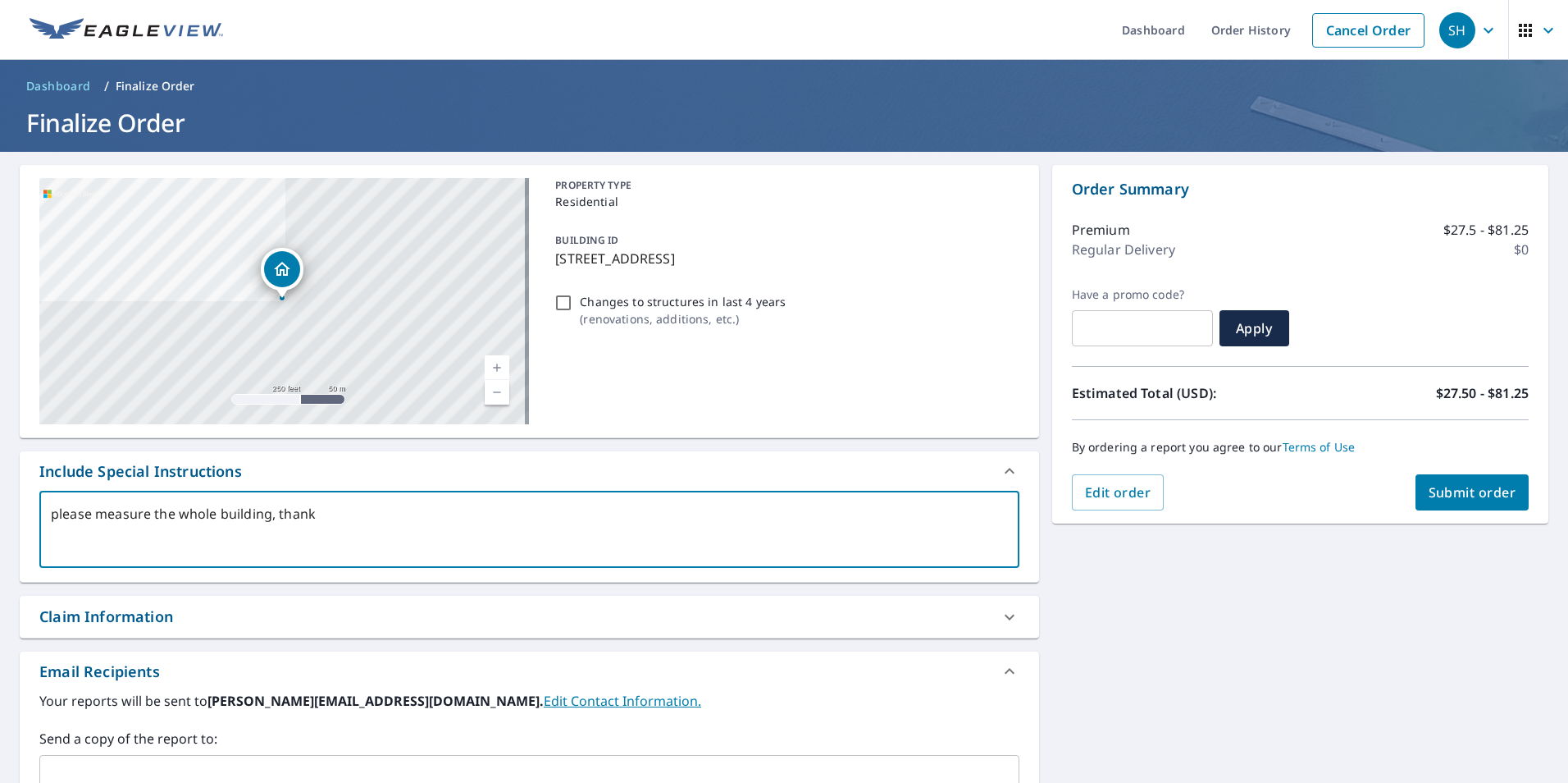
type textarea "please measure the whole building, thanks"
type textarea "x"
type textarea "please measure the whole building, thanks"
click at [1454, 502] on button "Submit order" at bounding box center [1472, 492] width 114 height 36
type textarea "x"
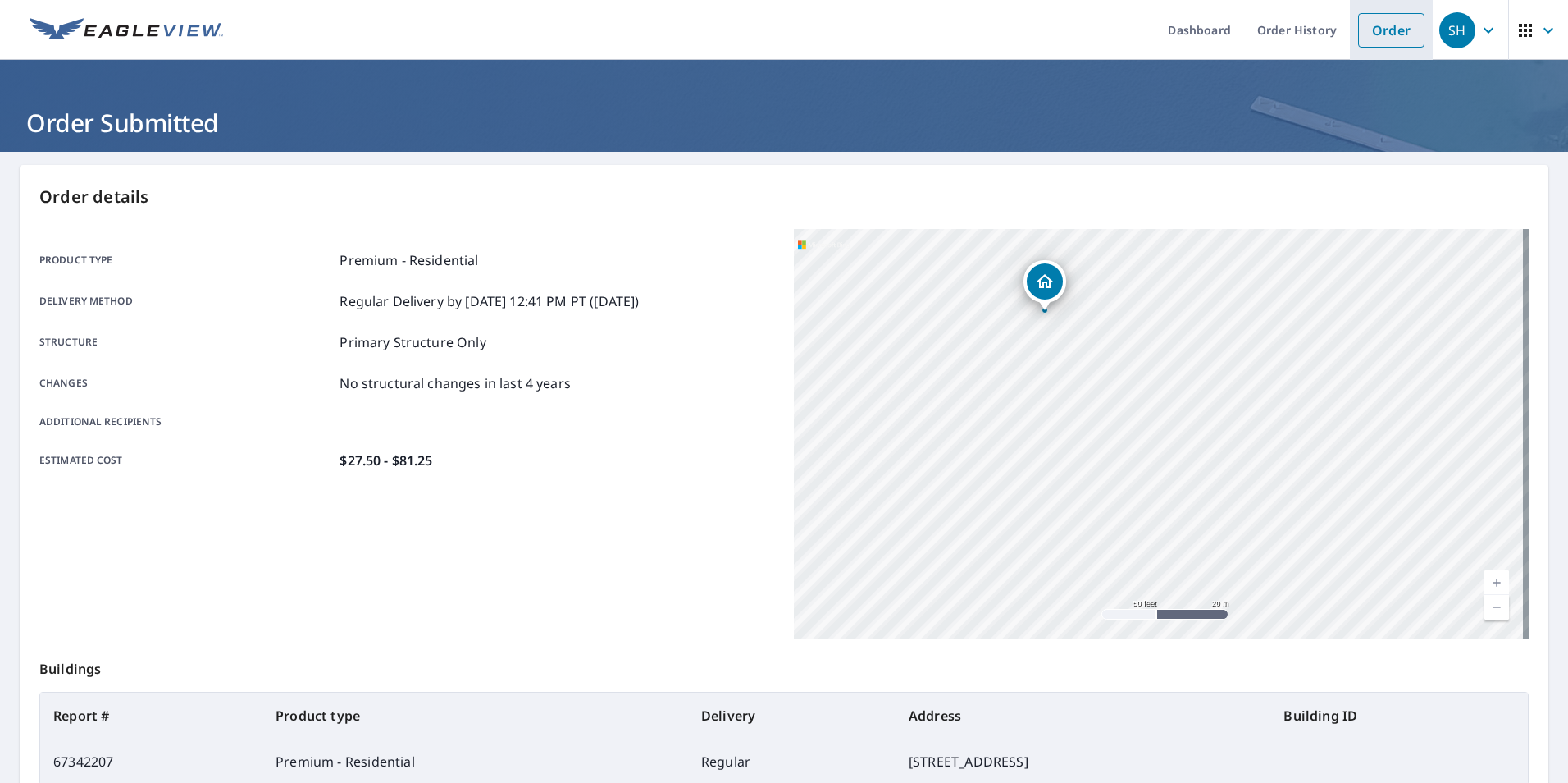
click at [1357, 24] on link "Order" at bounding box center [1391, 29] width 67 height 34
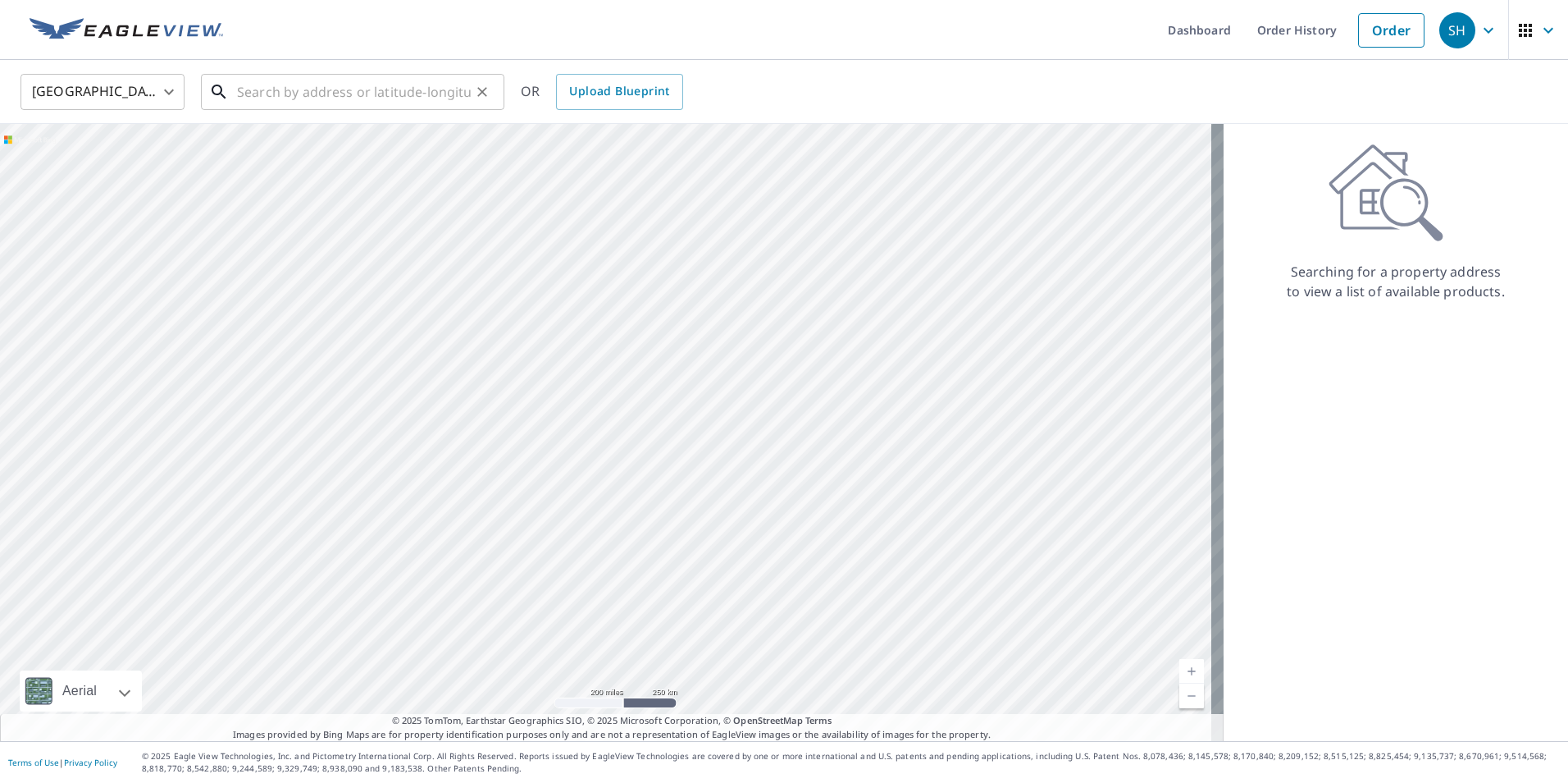
click at [457, 97] on input "text" at bounding box center [354, 91] width 234 height 46
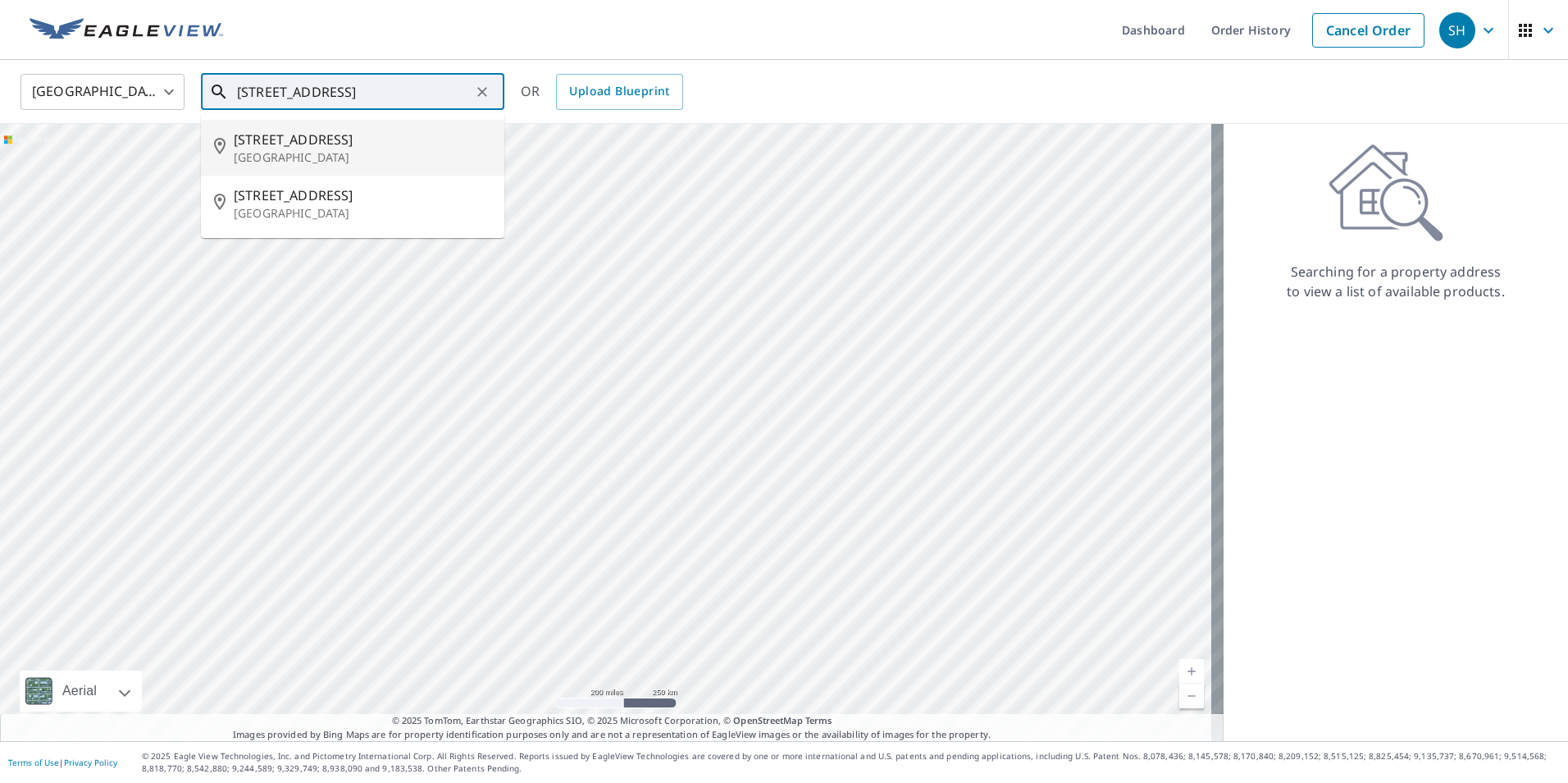
click at [310, 140] on span "[STREET_ADDRESS]" at bounding box center [362, 139] width 258 height 20
type input "[STREET_ADDRESS]"
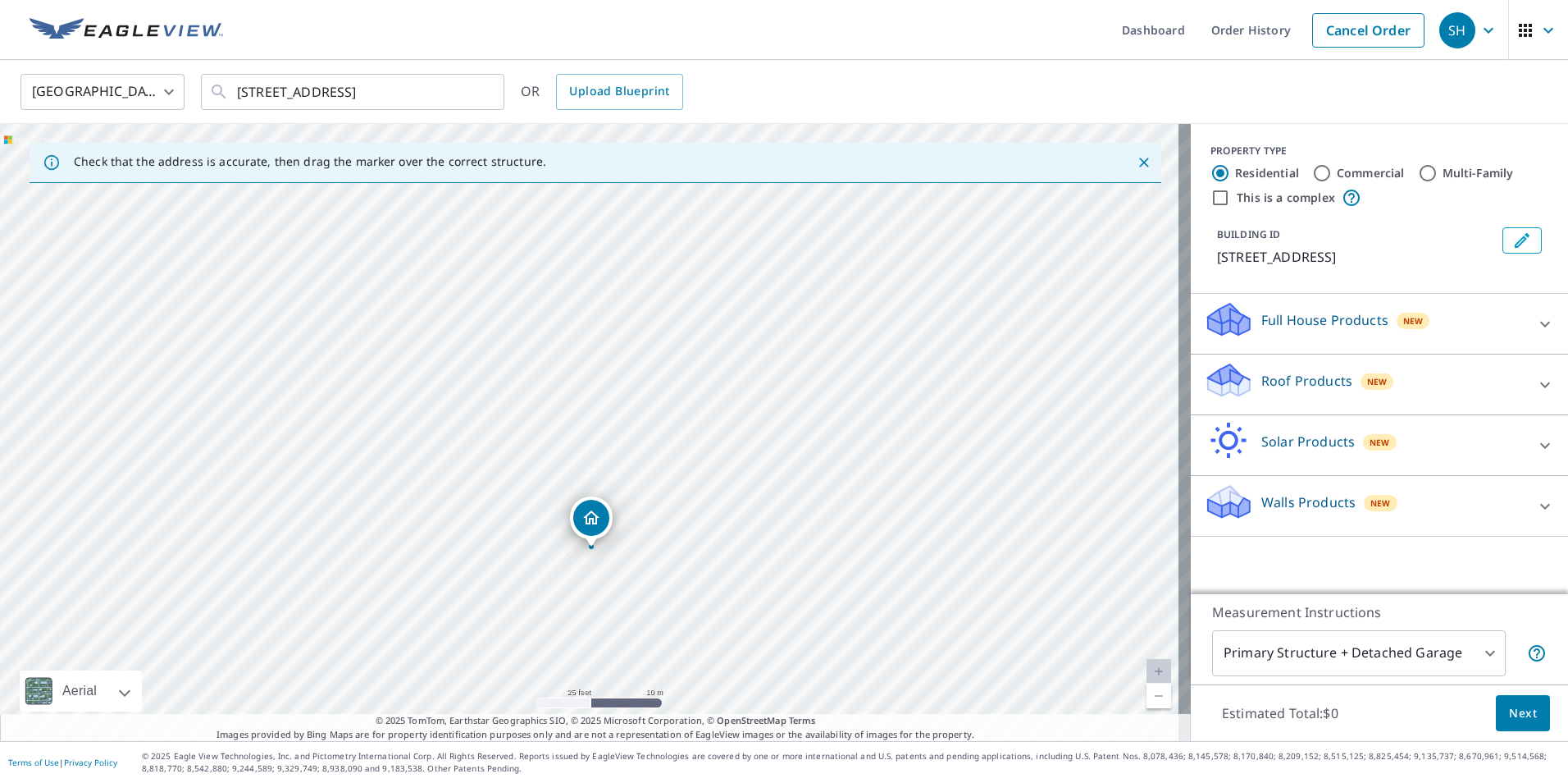
drag, startPoint x: 594, startPoint y: 552, endPoint x: 600, endPoint y: 522, distance: 30.6
click at [1221, 370] on icon at bounding box center [1228, 374] width 42 height 21
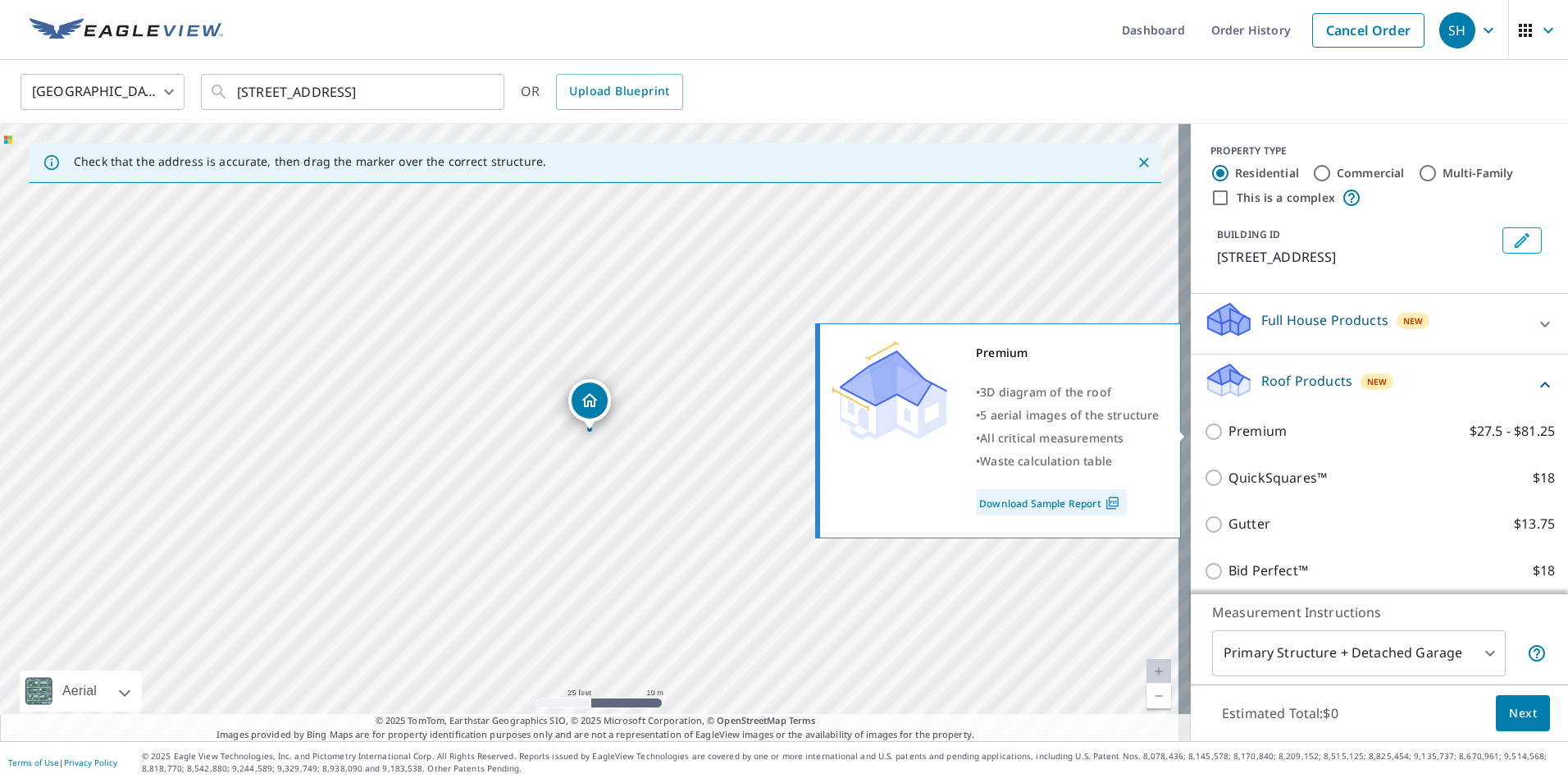
click at [1204, 426] on input "Premium $27.5 - $81.25" at bounding box center [1215, 431] width 24 height 20
checkbox input "true"
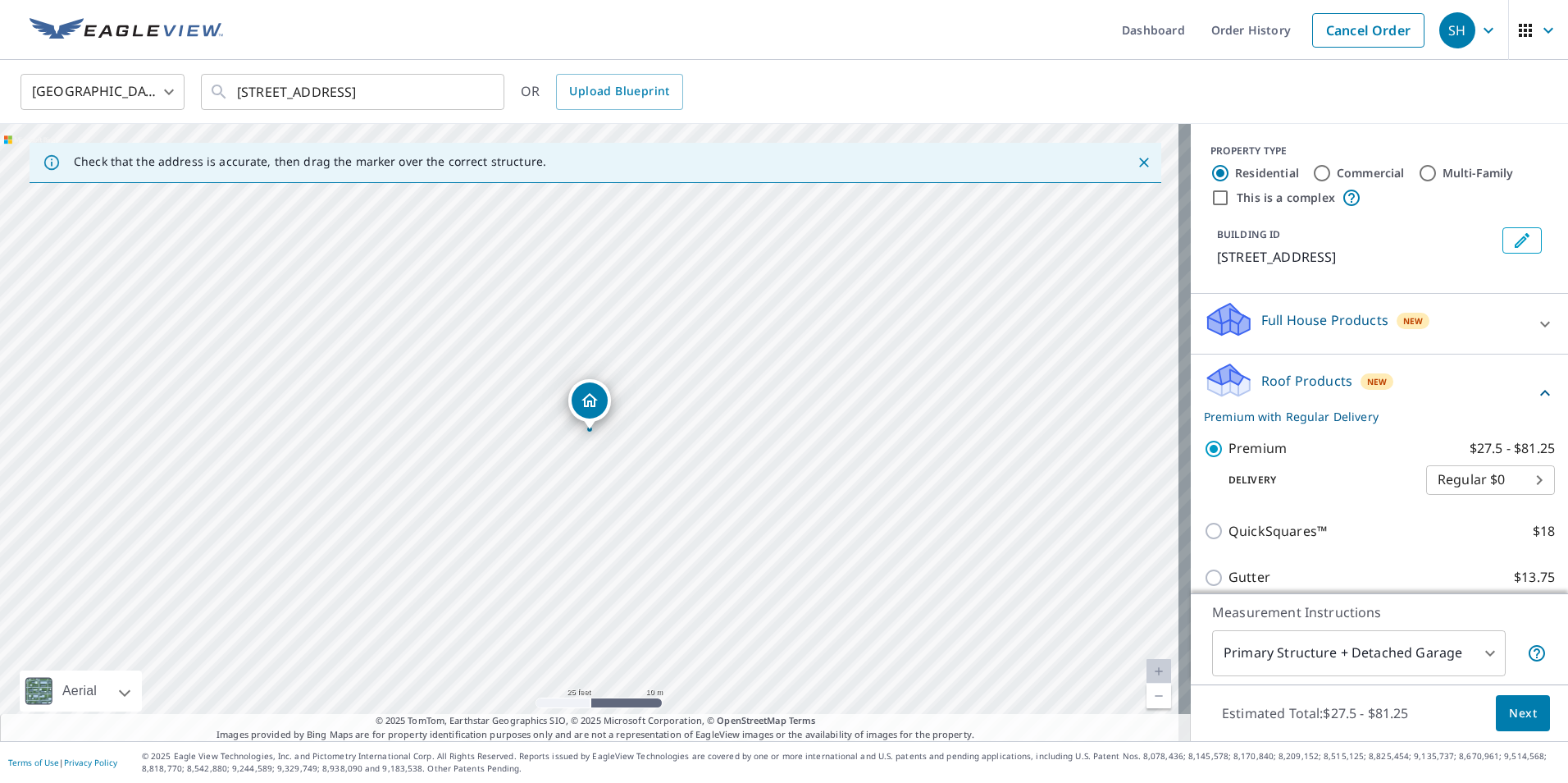
click at [1508, 713] on span "Next" at bounding box center [1522, 712] width 27 height 21
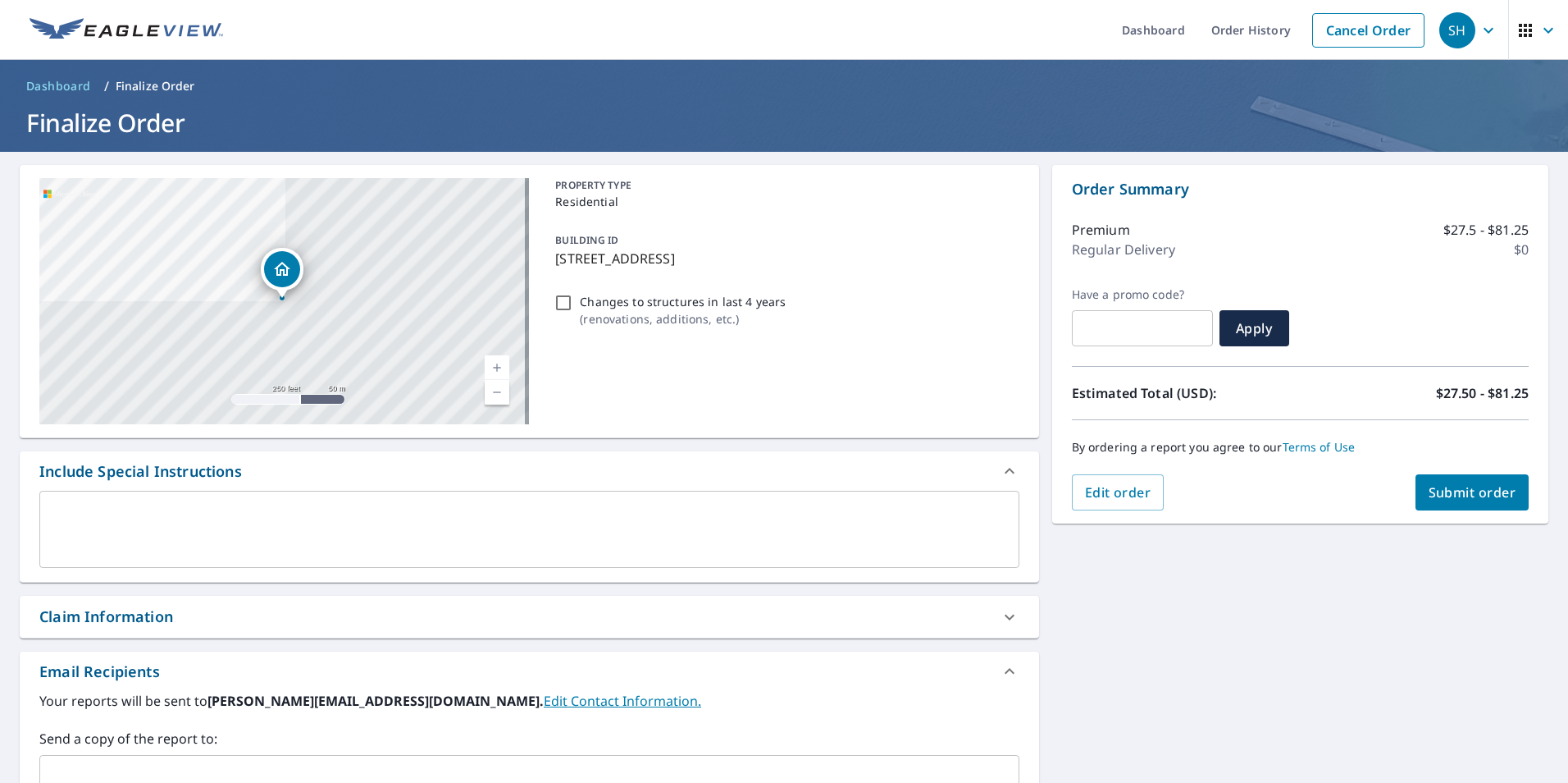
click at [638, 516] on textarea at bounding box center [529, 530] width 957 height 47
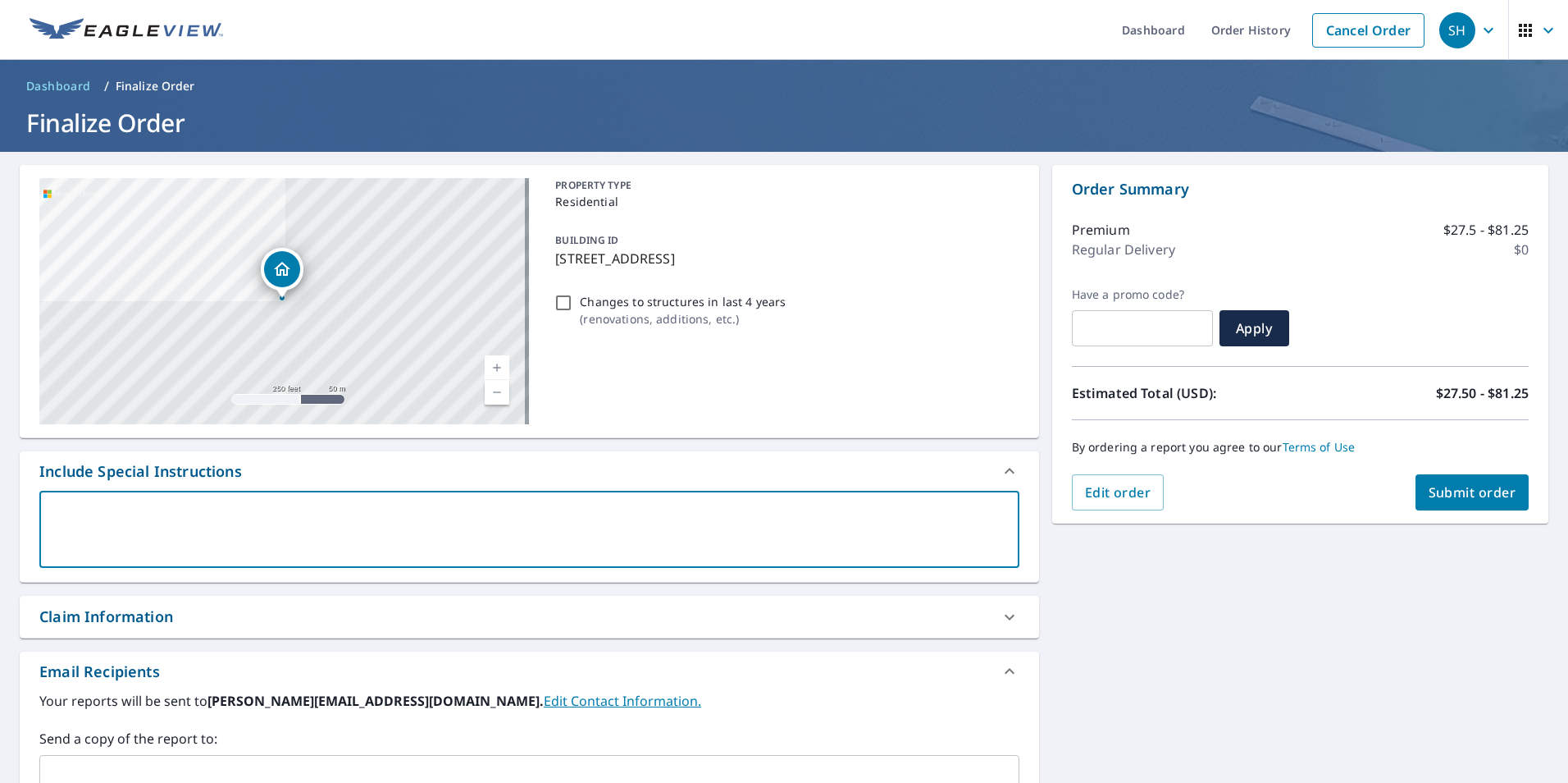
type textarea "P"
type textarea "x"
type textarea "Pl"
type textarea "x"
type textarea "Ple"
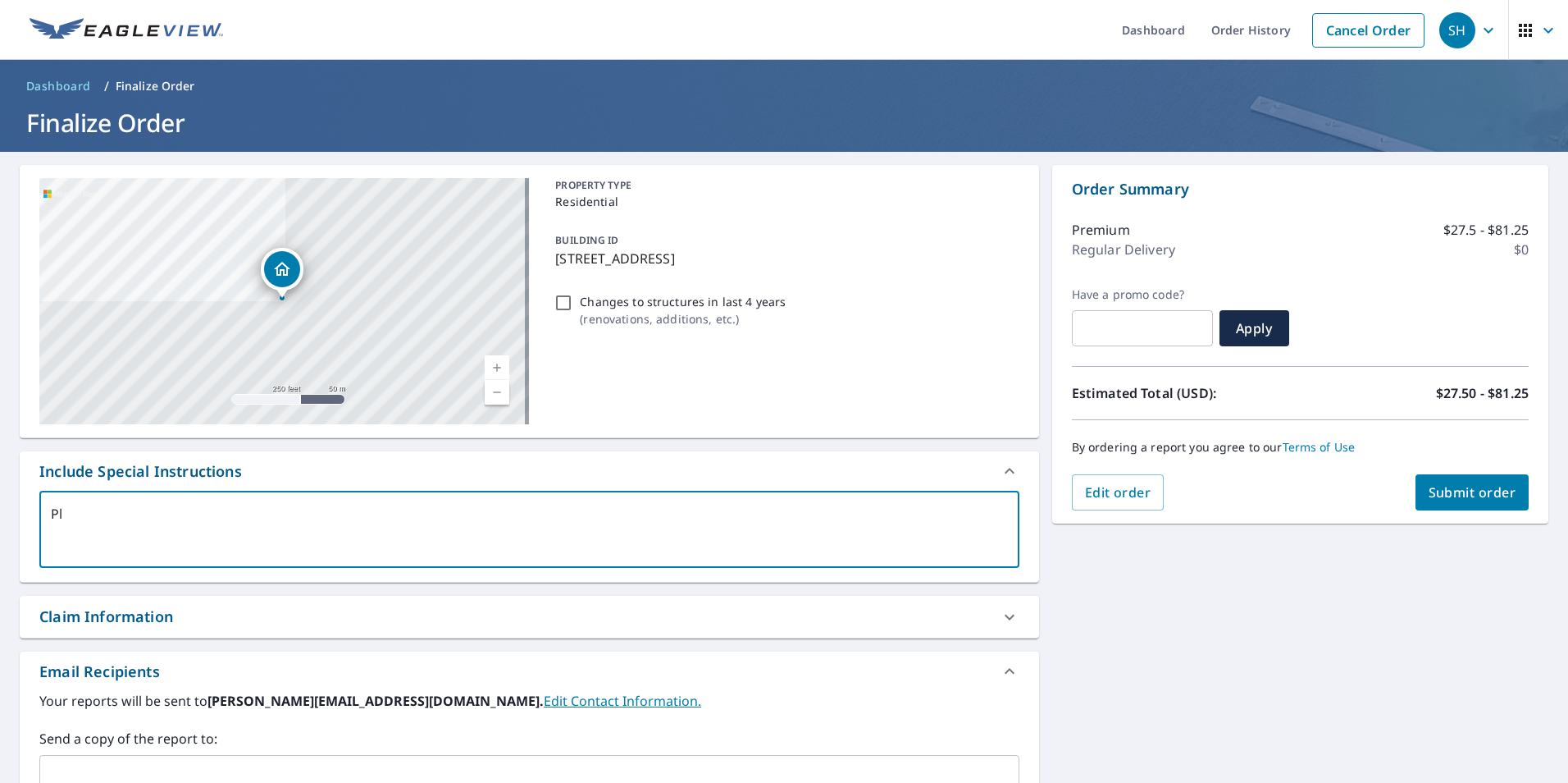
type textarea "x"
type textarea "Plea"
type textarea "x"
type textarea "Pleas"
type textarea "x"
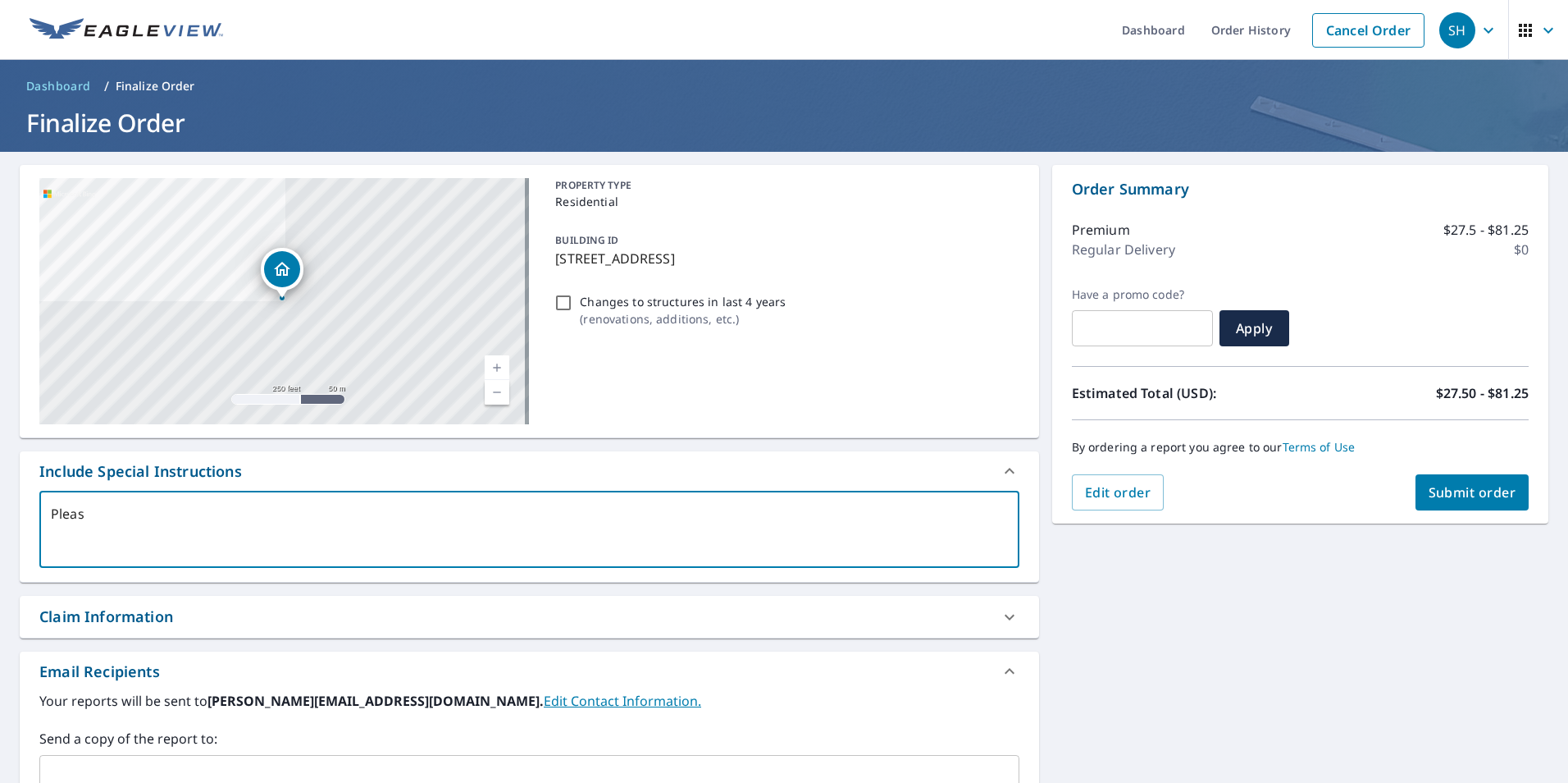
type textarea "Please"
type textarea "x"
type textarea "Please"
type textarea "x"
type textarea "Please m"
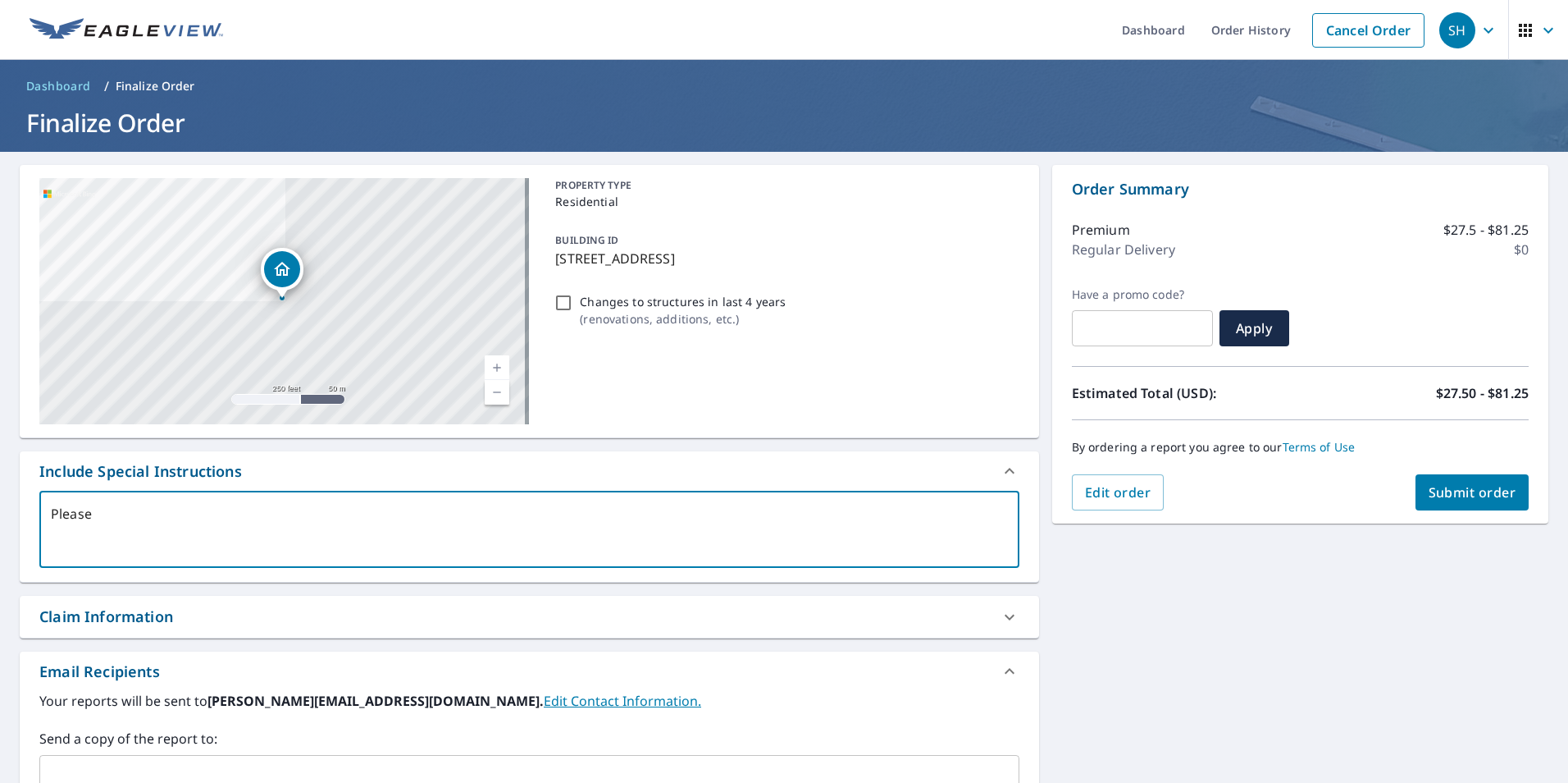
type textarea "x"
type textarea "Please me"
type textarea "x"
type textarea "Please mea"
type textarea "x"
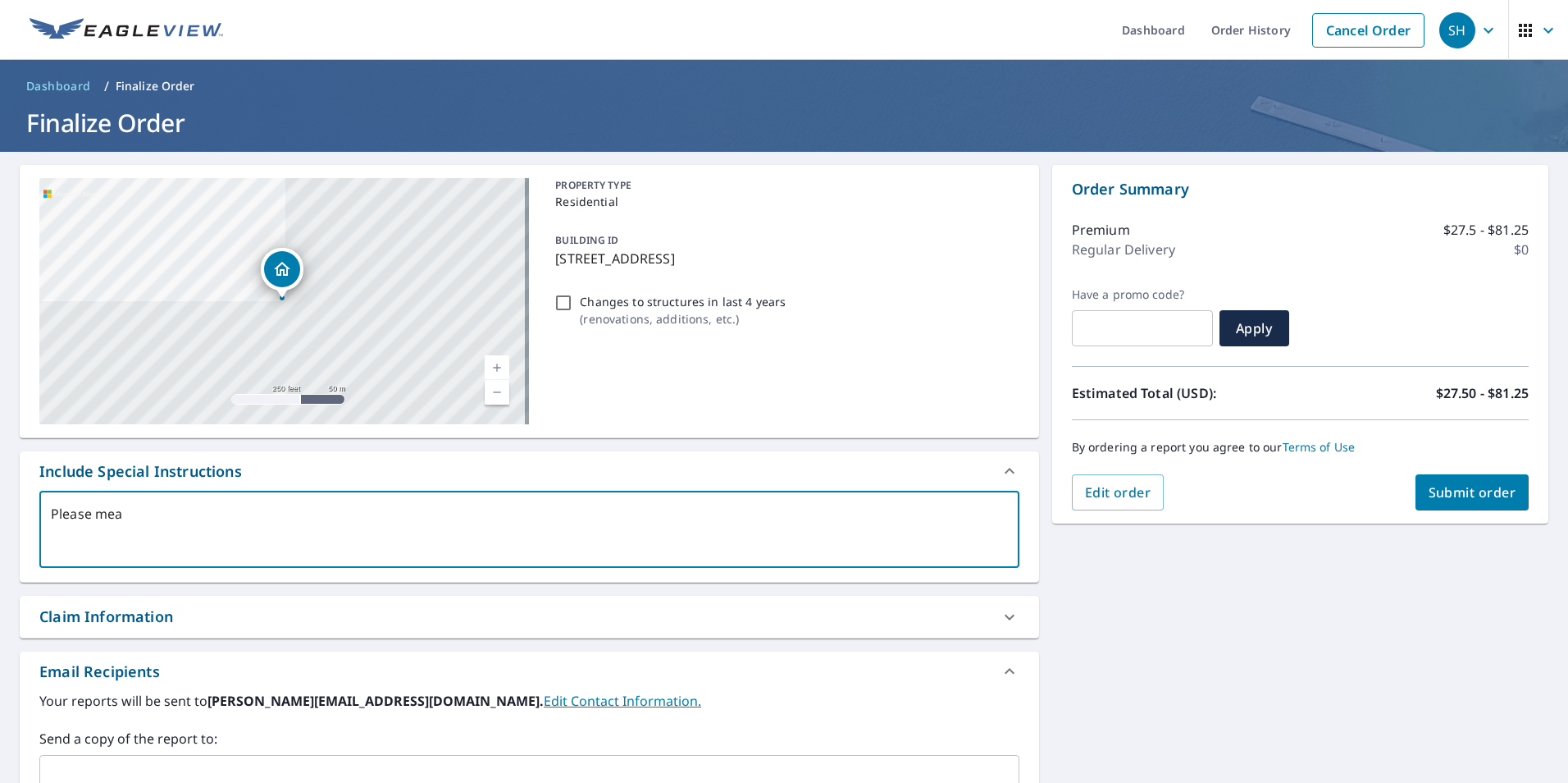
type textarea "Please meas"
type textarea "x"
type textarea "Please measu"
type textarea "x"
type textarea "Please measur"
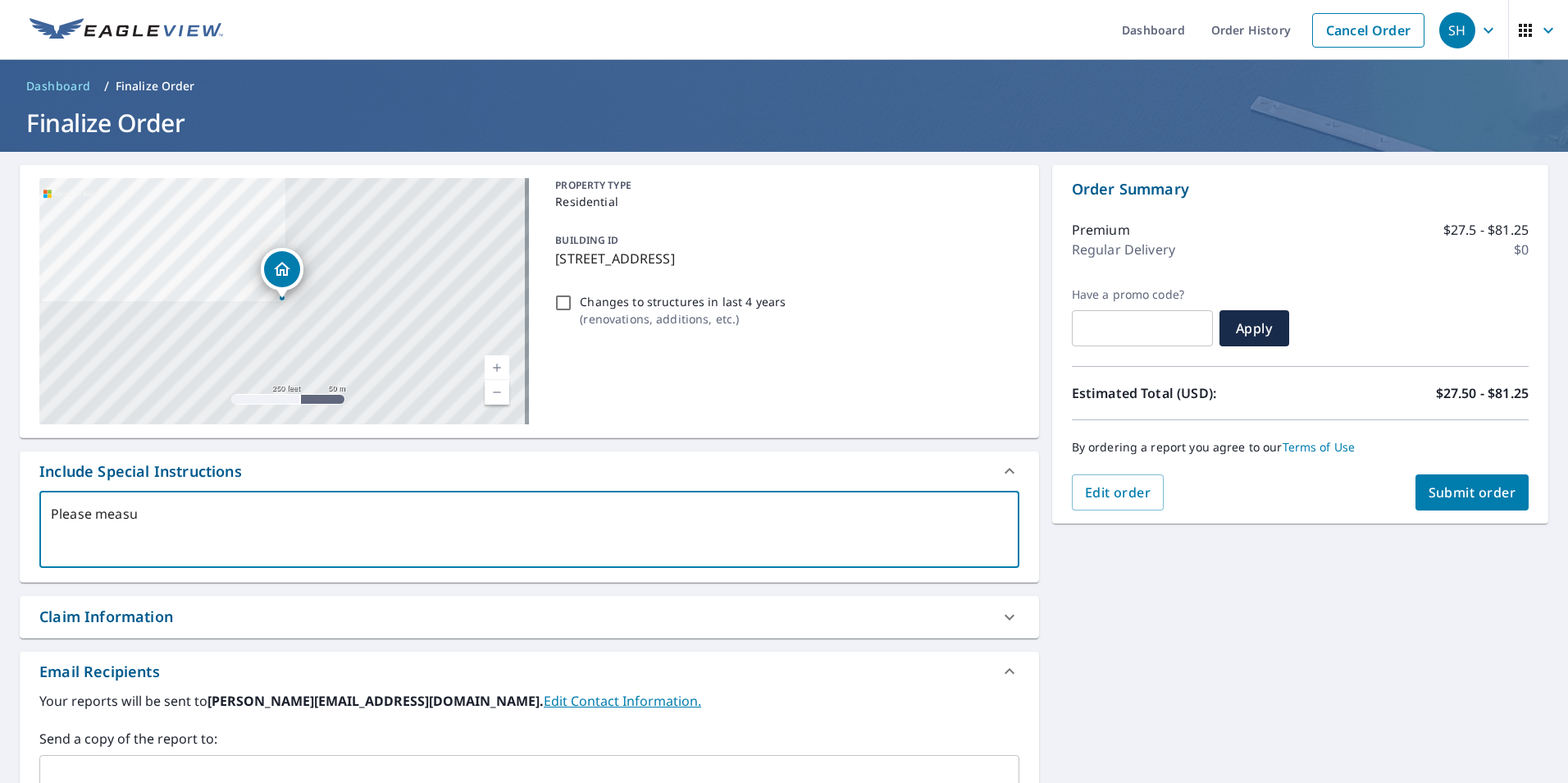
type textarea "x"
type textarea "Please measure"
type textarea "x"
type textarea "Please measure"
type textarea "x"
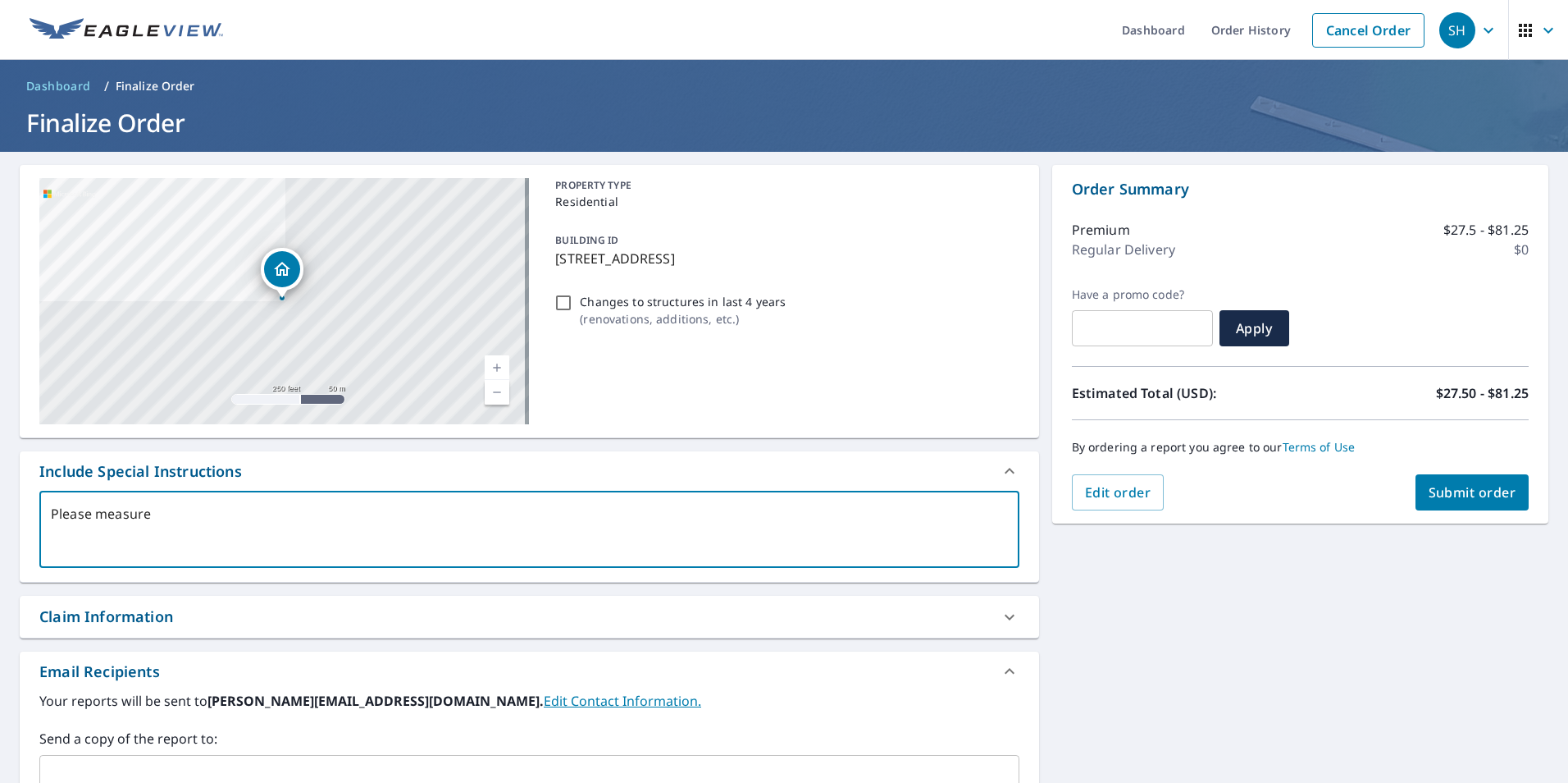
type textarea "Please measure t"
type textarea "x"
type textarea "Please measure th"
type textarea "x"
type textarea "Please measure the"
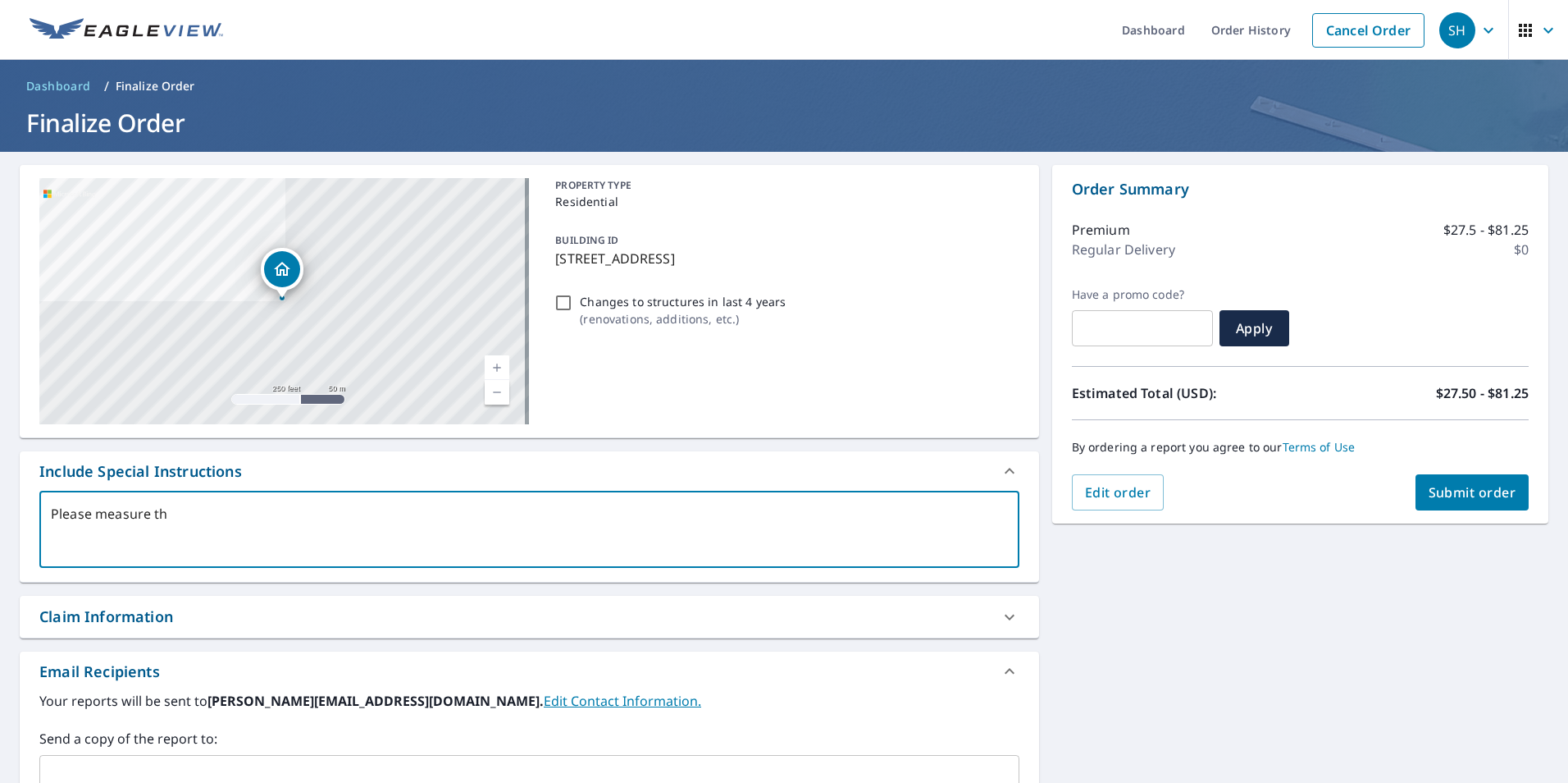
type textarea "x"
type textarea "Please measure the"
type textarea "x"
type textarea "Please measure the w"
type textarea "x"
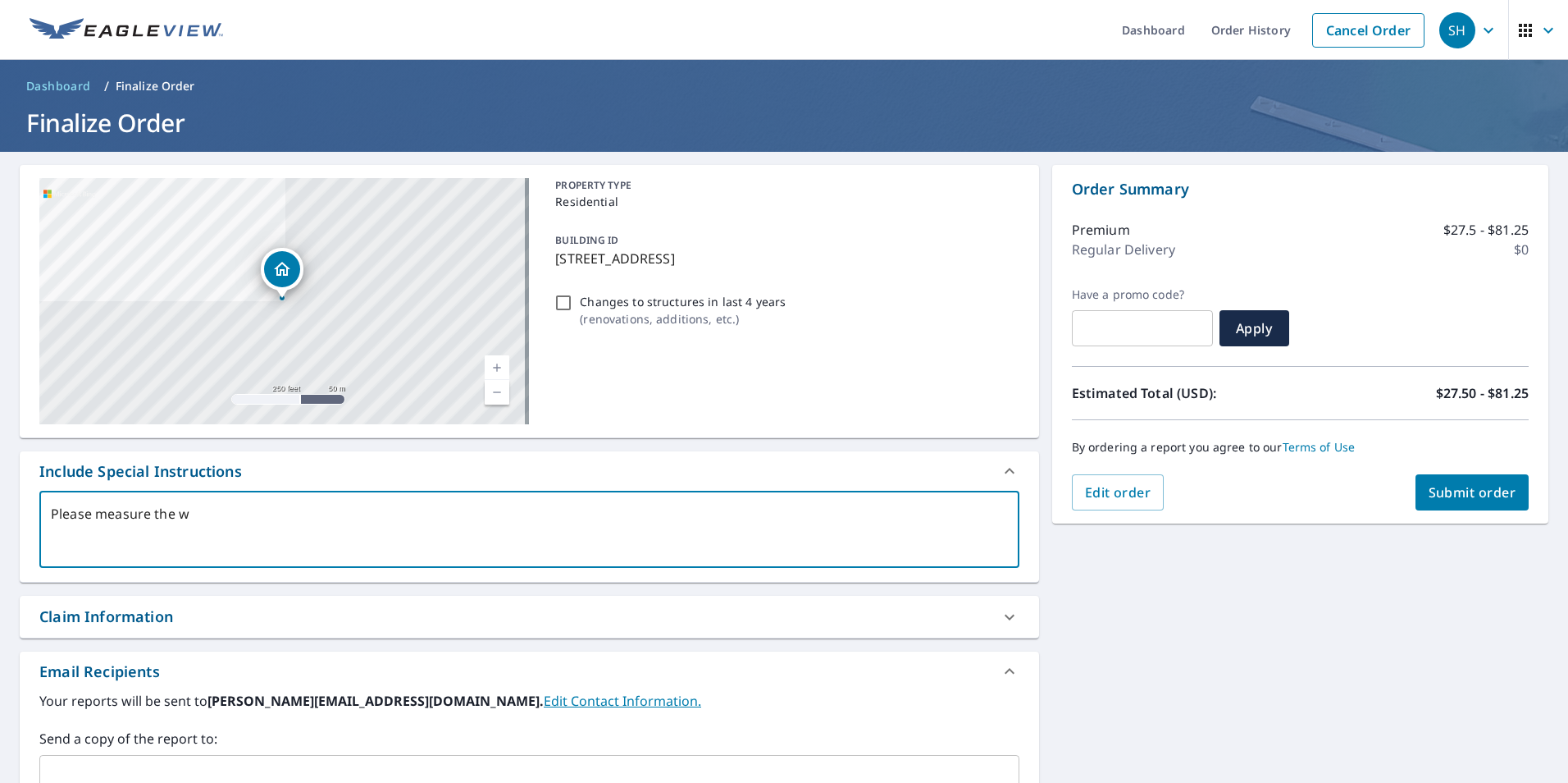
type textarea "Please measure the wh"
type textarea "x"
type textarea "Please measure the who"
type textarea "x"
type textarea "Please measure the whol"
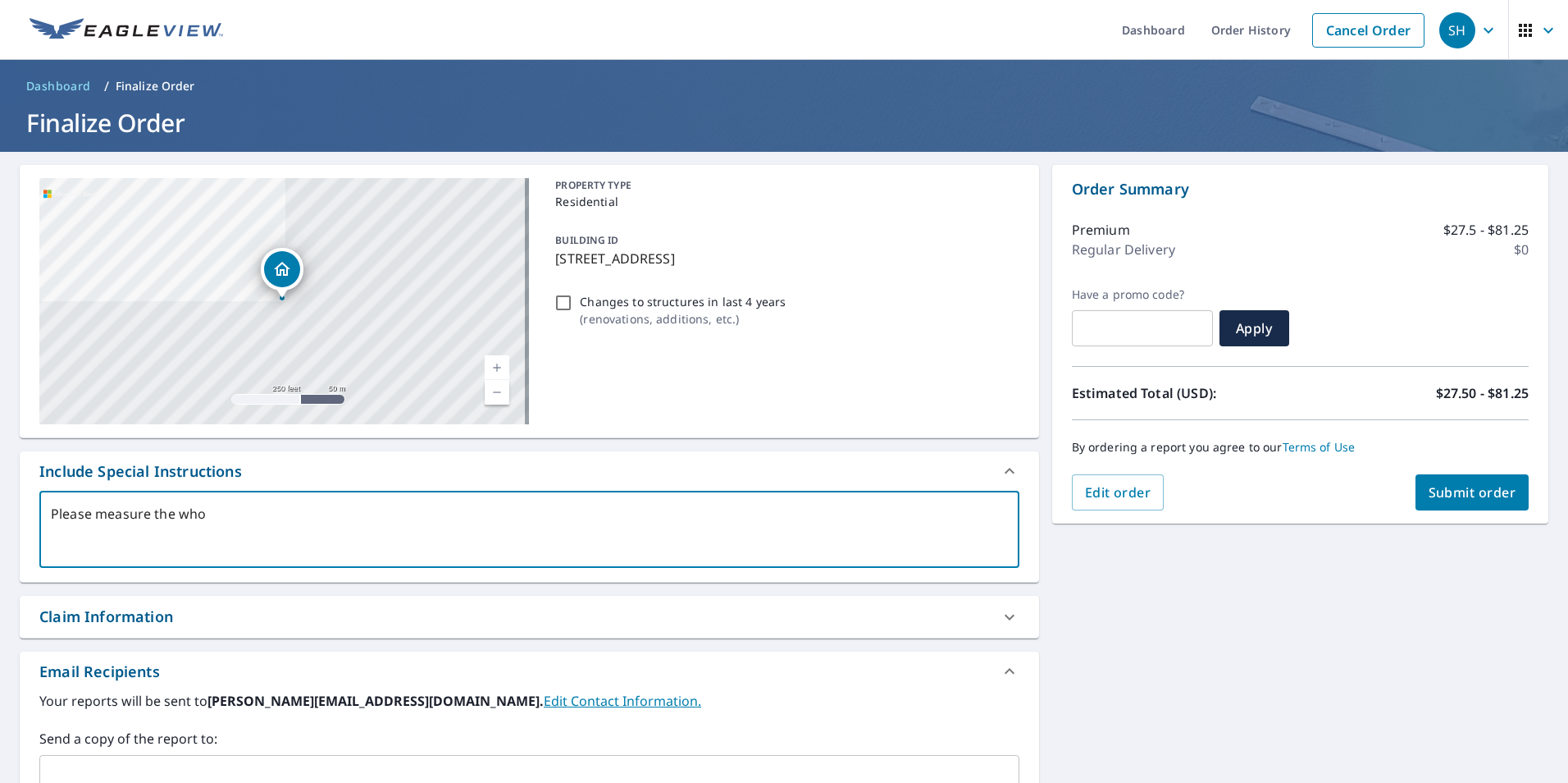
type textarea "x"
type textarea "Please measure the whole"
type textarea "x"
type textarea "Please measure the whole"
type textarea "x"
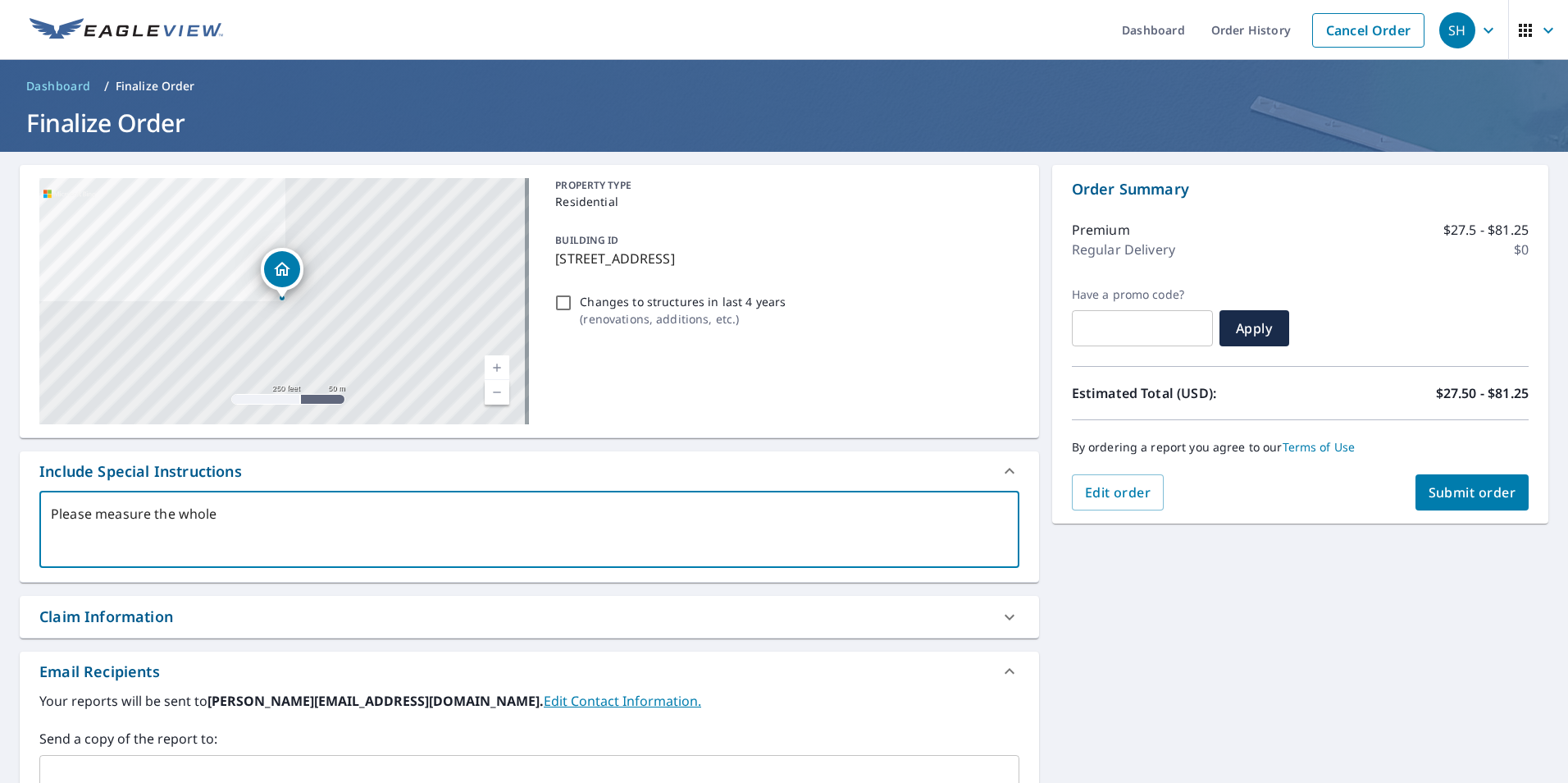
type textarea "Please measure the whole b"
type textarea "x"
type textarea "Please measure the whole bu"
type textarea "x"
type textarea "Please measure the whole [PERSON_NAME]"
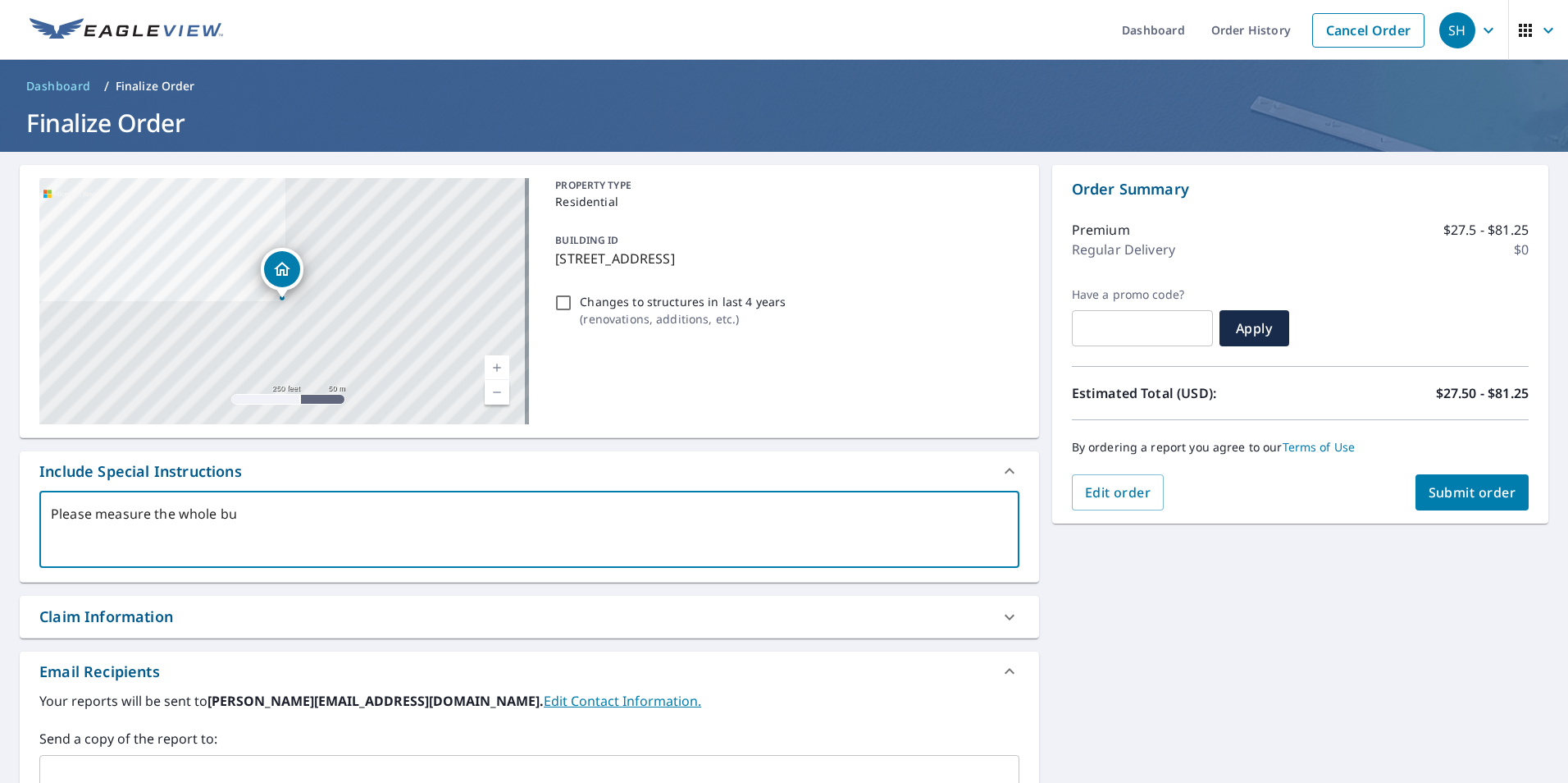
type textarea "x"
type textarea "Please measure the whole buil"
type textarea "x"
type textarea "Please measure the whole build"
type textarea "x"
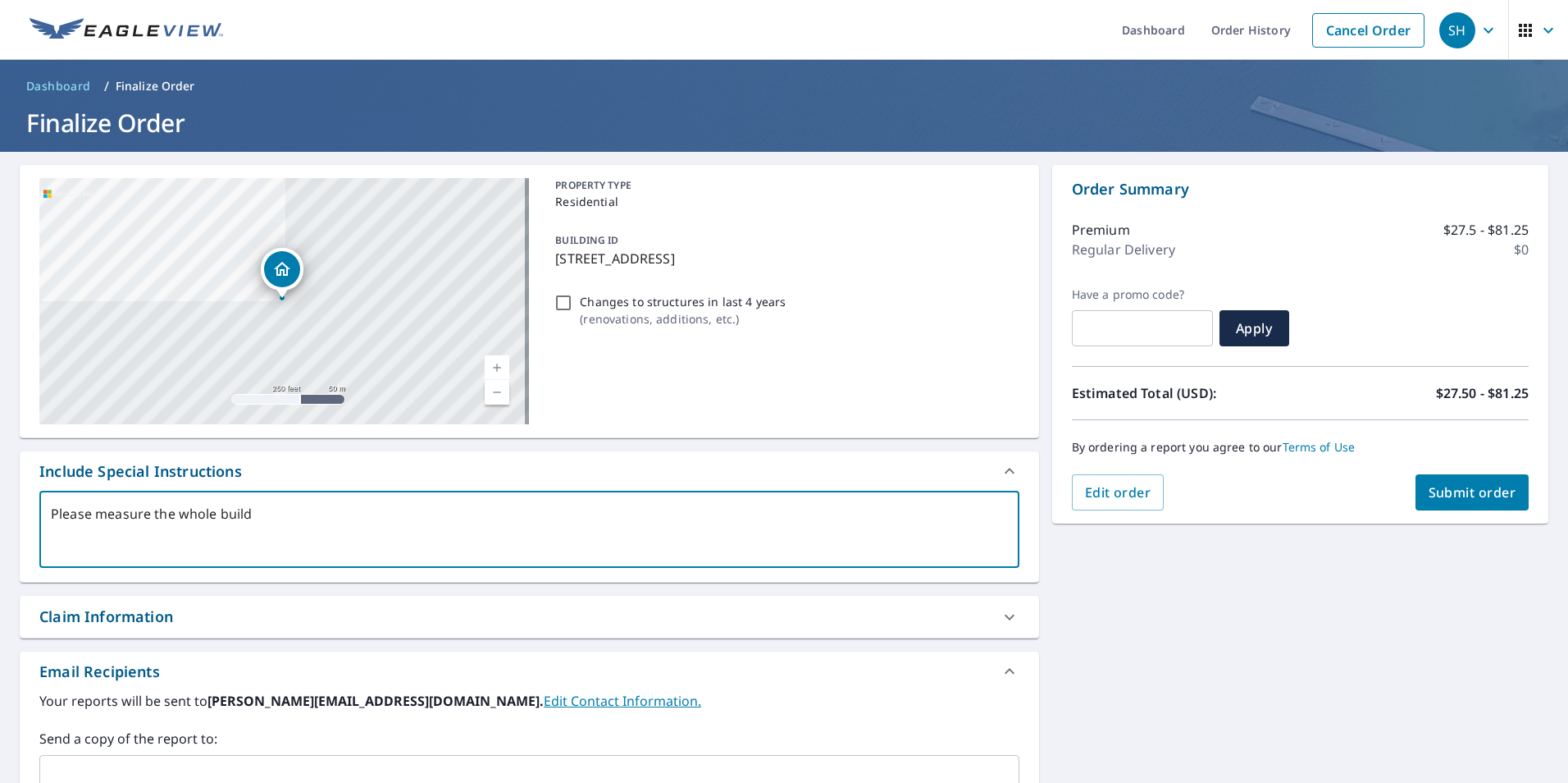
type textarea "Please measure the whole buildi"
type textarea "x"
type textarea "Please measure the whole buildin"
type textarea "x"
type textarea "Please measure the whole building"
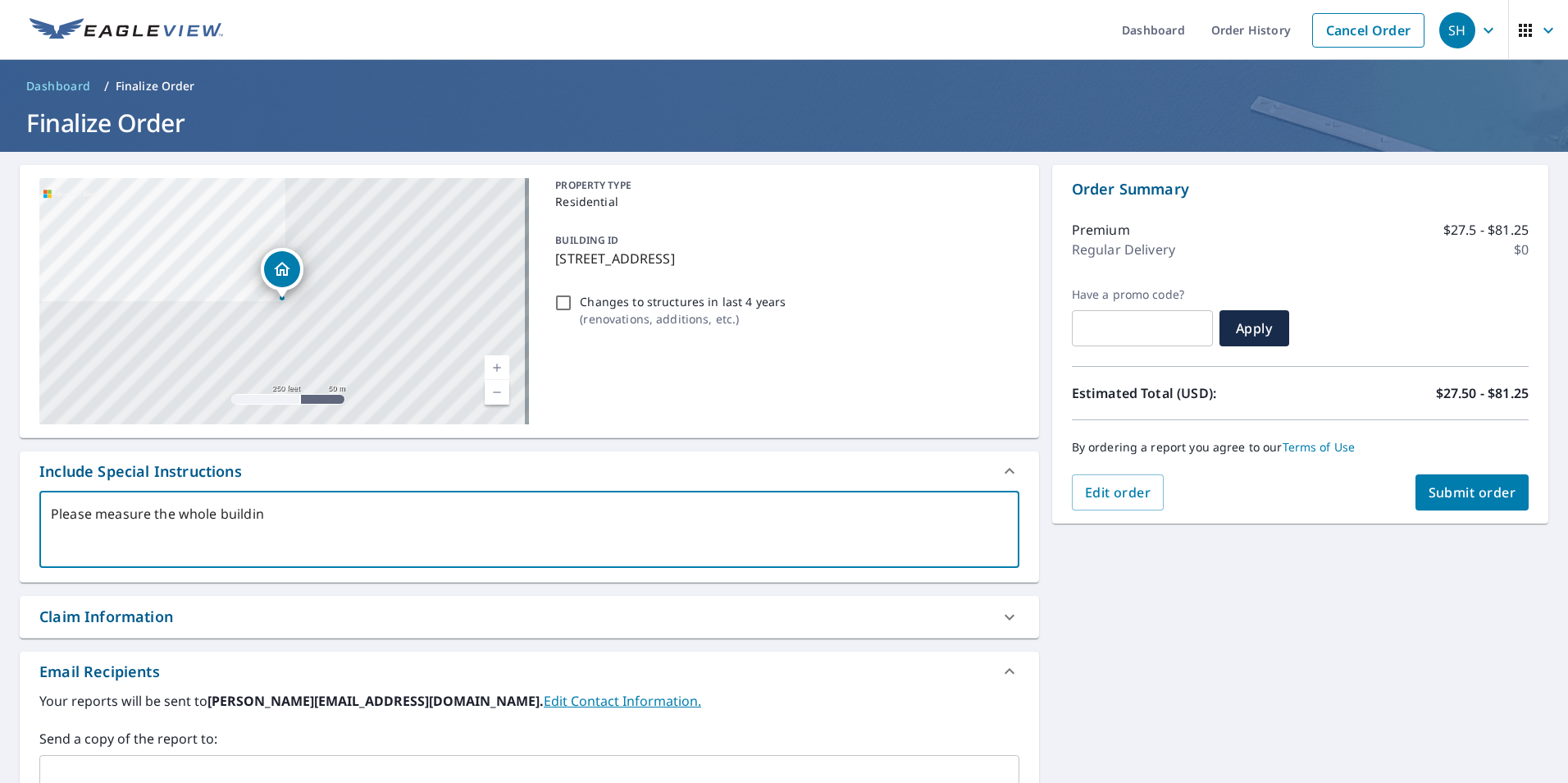
type textarea "x"
type textarea "Please measure the whole building,"
type textarea "x"
type textarea "Please measure the whole building,"
type textarea "x"
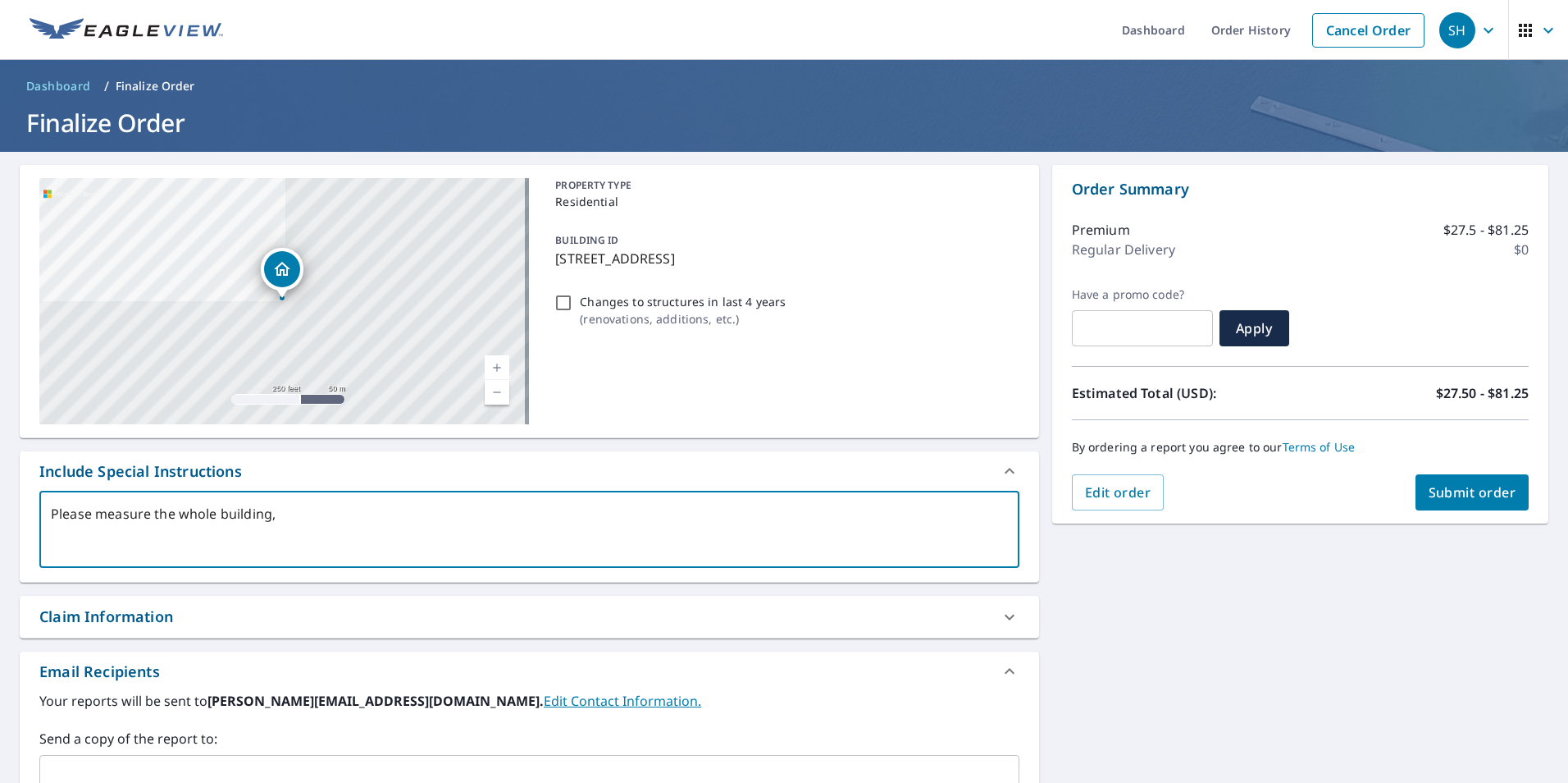
type textarea "Please measure the whole building, t"
type textarea "x"
type textarea "Please measure the whole building, th"
type textarea "x"
type textarea "Please measure the whole building, thn"
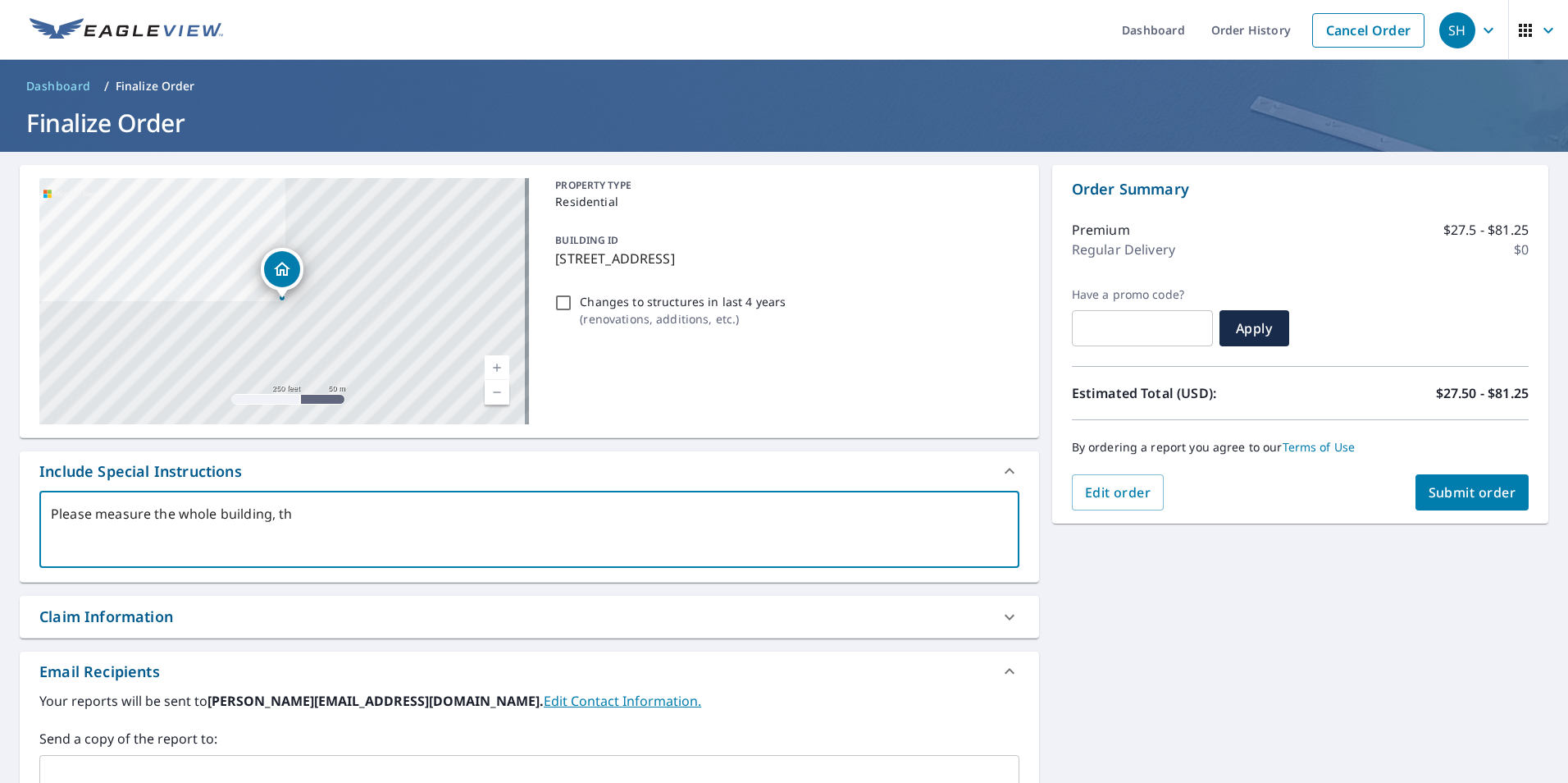
type textarea "x"
type textarea "Please measure the whole building, thnk"
type textarea "x"
type textarea "Please measure the whole building, thn"
type textarea "x"
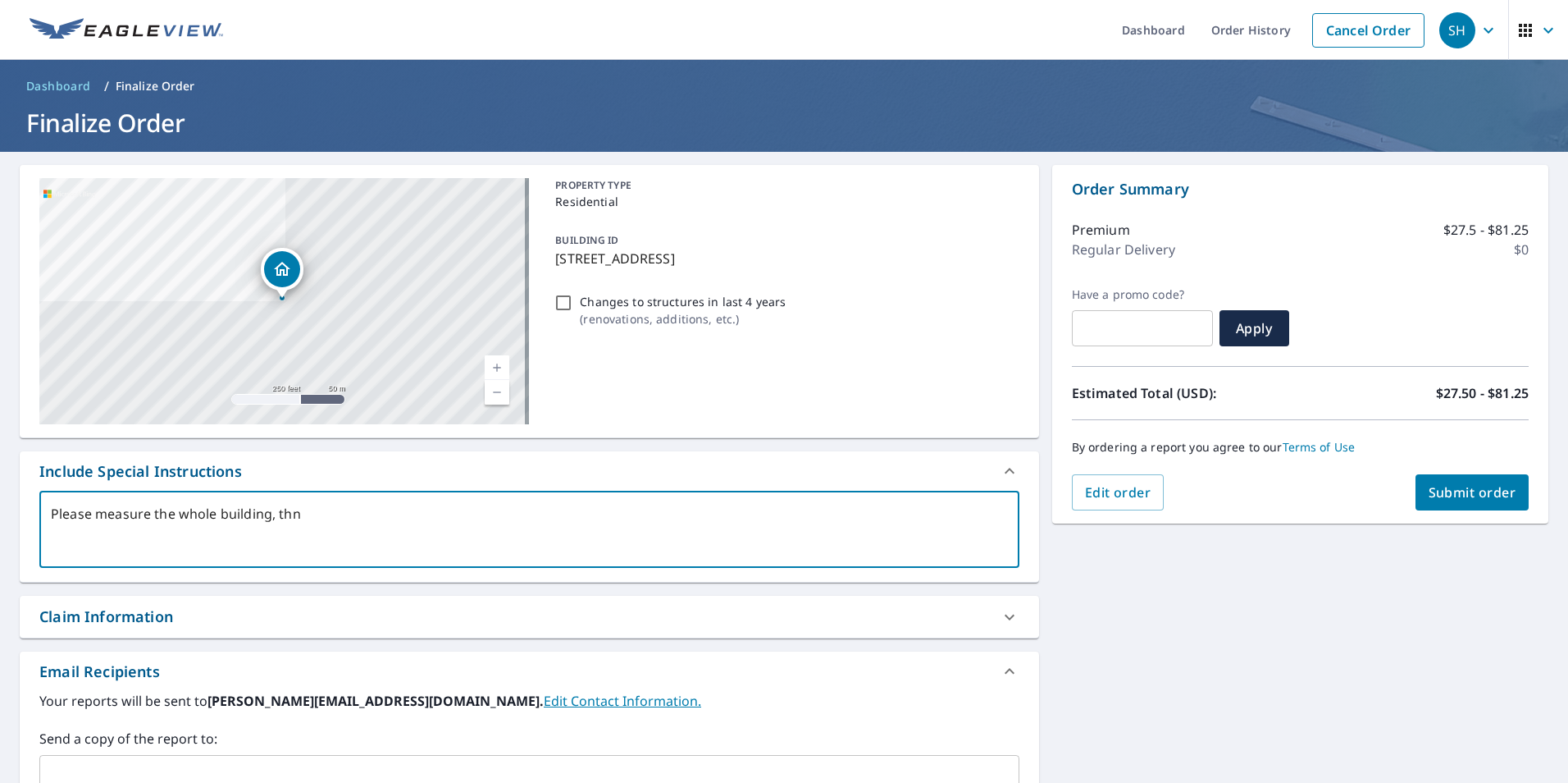
type textarea "Please measure the whole building, th"
type textarea "x"
type textarea "Please measure the whole building, tha"
type textarea "x"
type textarea "Please measure the whole building, than"
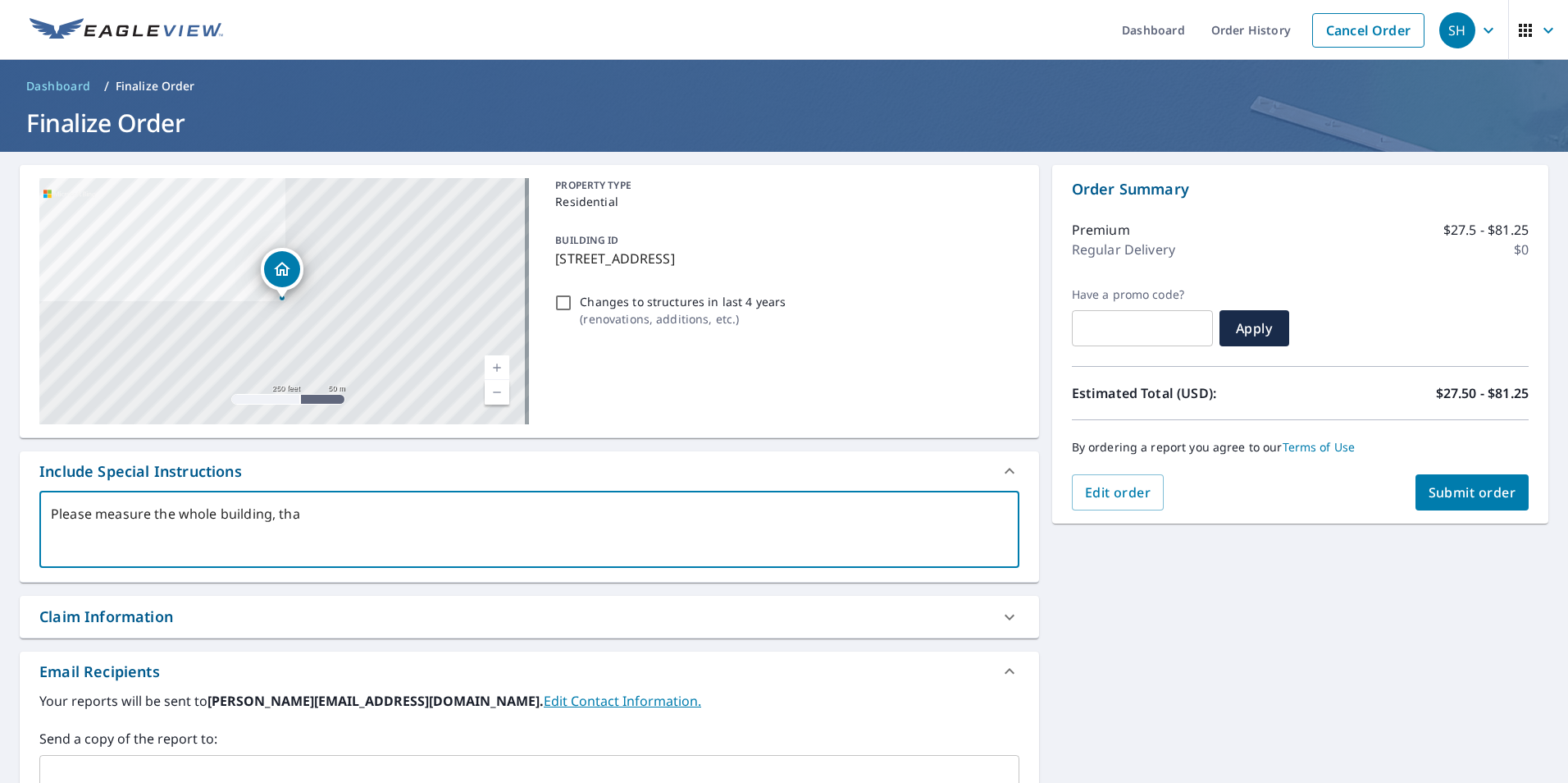
type textarea "x"
type textarea "Please measure the whole building, thank"
type textarea "x"
type textarea "Please measure the whole building, thanks"
type textarea "x"
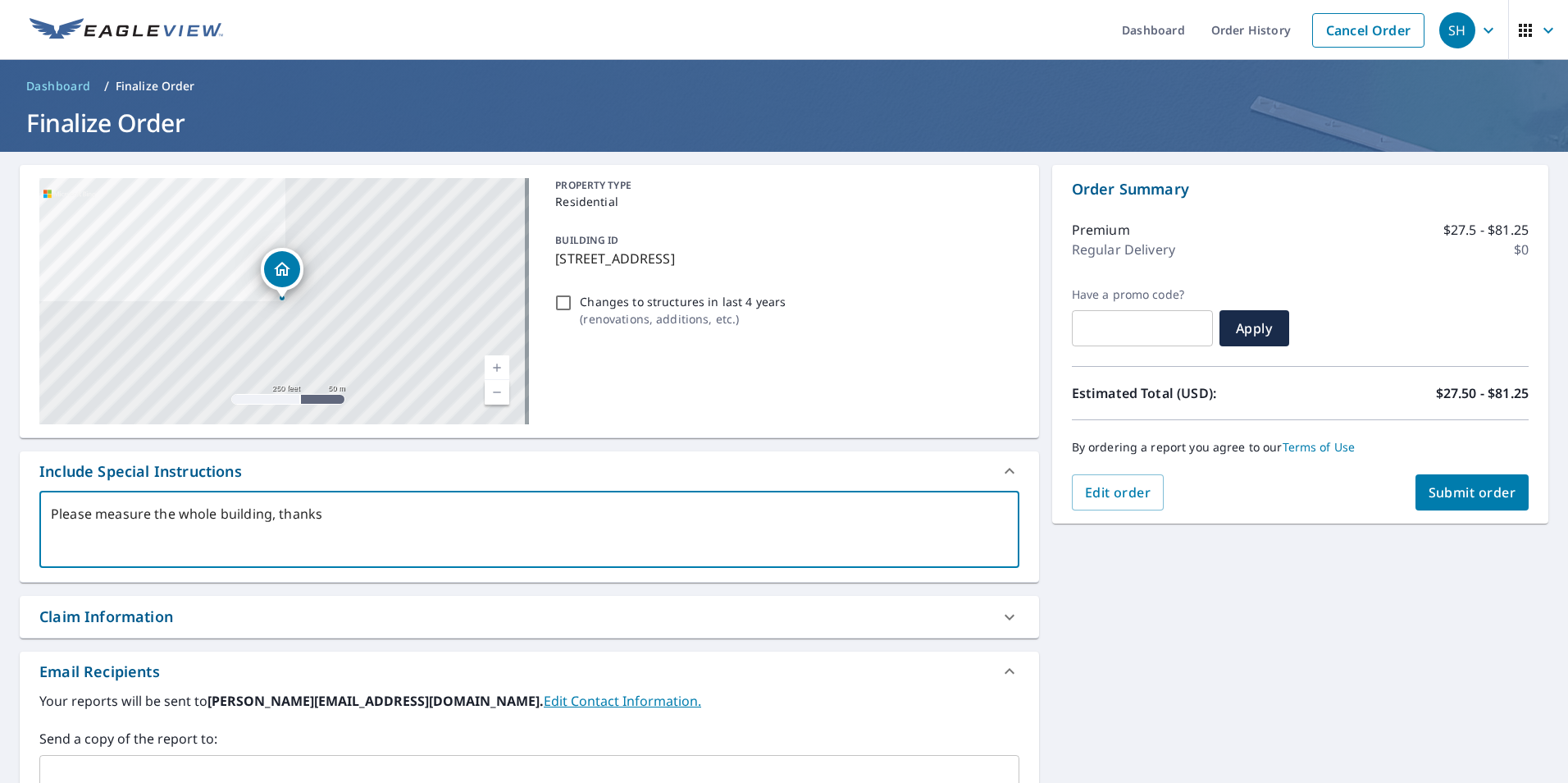
type textarea "Please measure the whole building, thanks"
click at [1434, 491] on span "Submit order" at bounding box center [1472, 492] width 88 height 18
type textarea "x"
